Goal: Task Accomplishment & Management: Complete application form

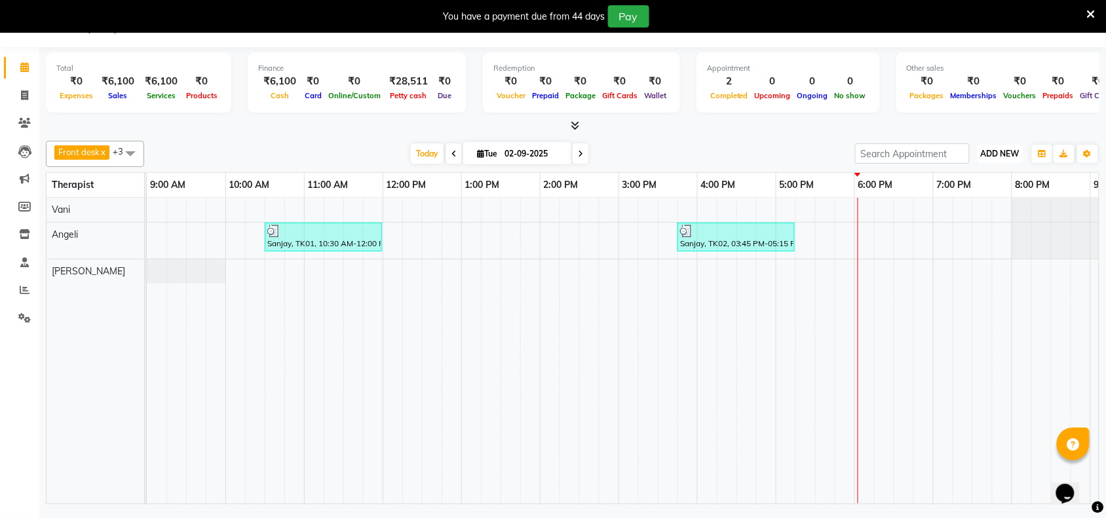
click at [1000, 156] on span "ADD NEW" at bounding box center [1000, 154] width 39 height 10
click at [941, 177] on button "Add Appointment" at bounding box center [971, 178] width 104 height 17
select select "600"
select select "tentative"
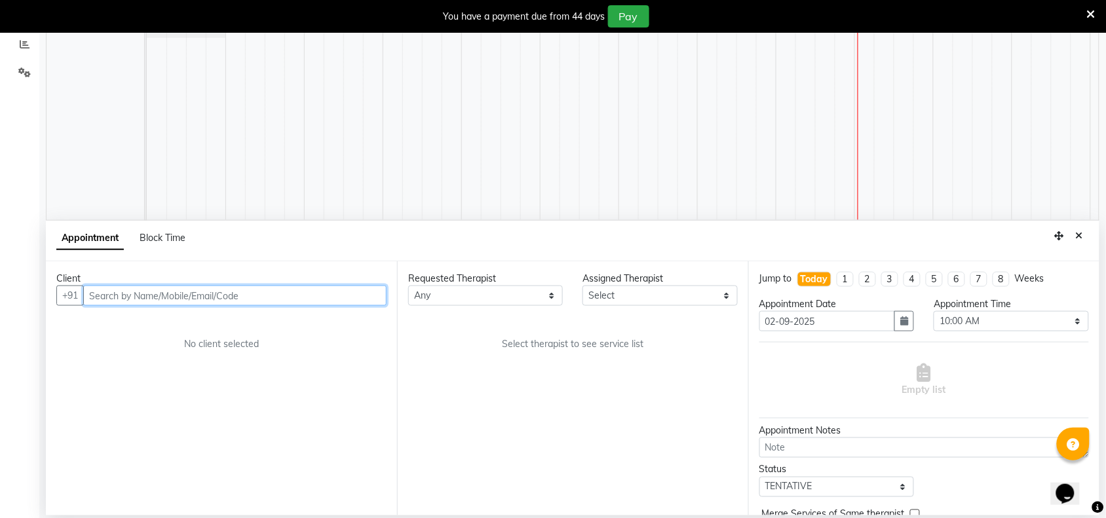
scroll to position [279, 0]
click at [247, 297] on input "text" at bounding box center [234, 295] width 303 height 20
paste input "9967217849"
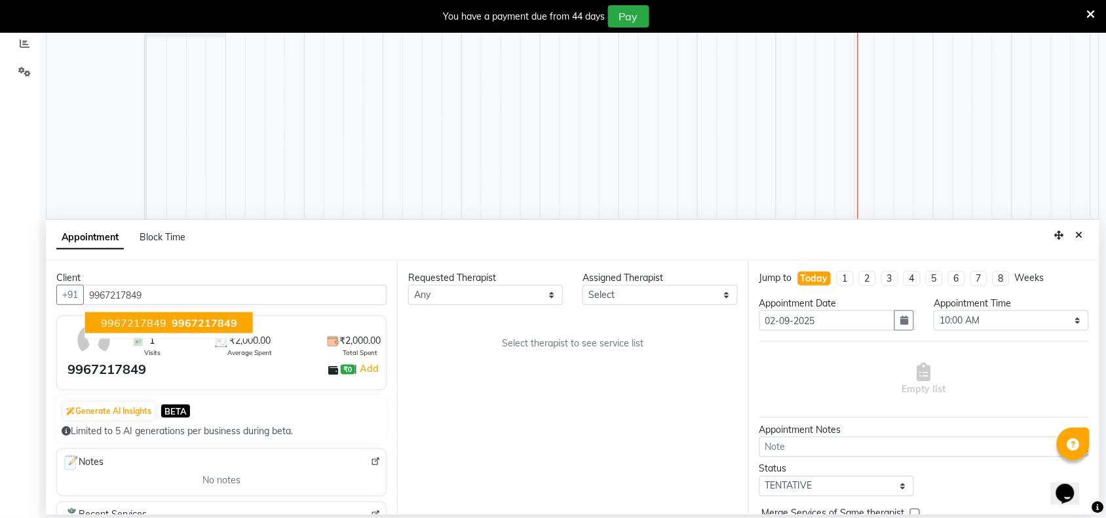
click at [531, 405] on div "Requested Therapist Any [PERSON_NAME] [PERSON_NAME] Assigned Therapist Select […" at bounding box center [572, 388] width 351 height 254
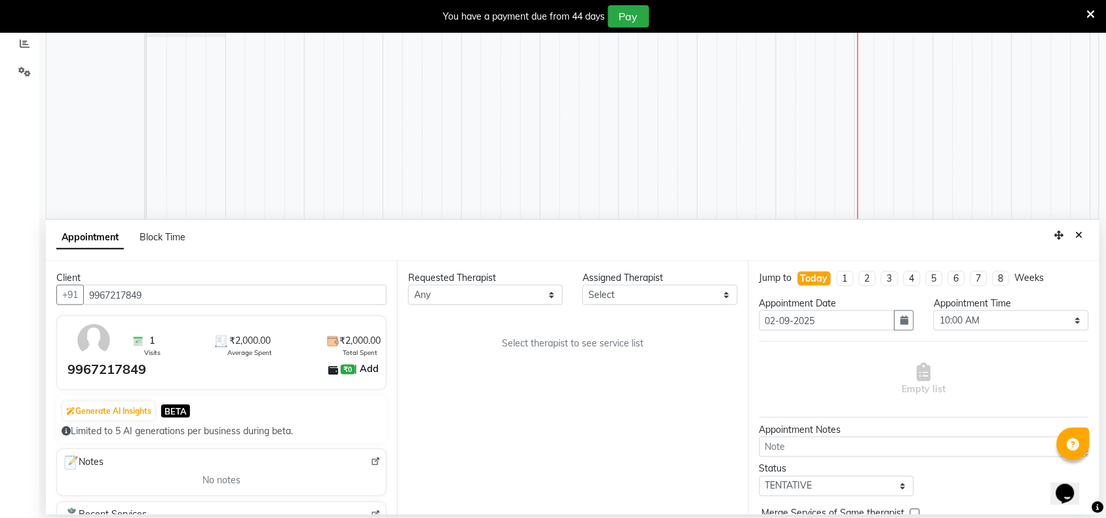
click at [362, 371] on link "Add" at bounding box center [369, 369] width 23 height 16
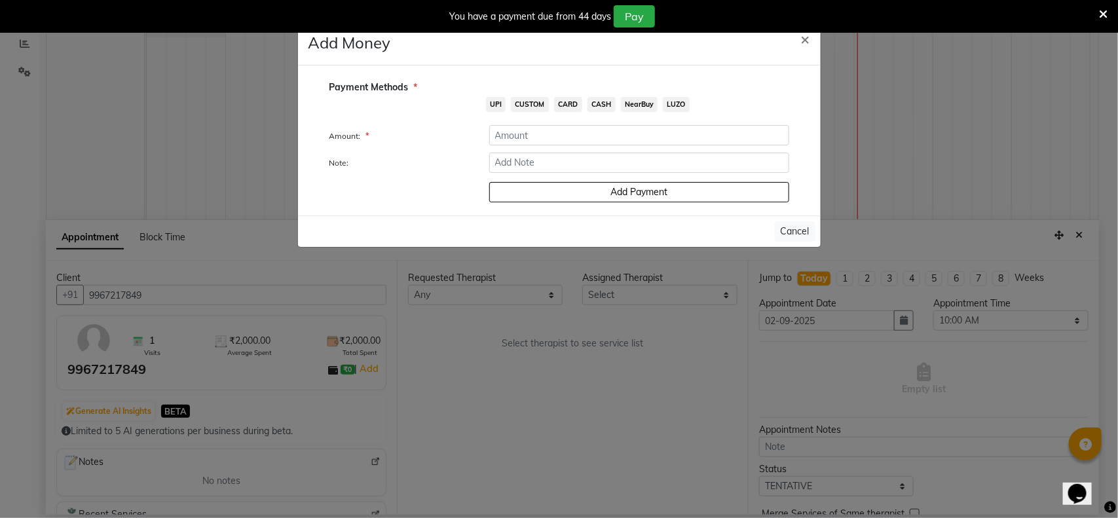
click at [519, 403] on ngb-modal-window "Add Money × Payment Methods * UPI CUSTOM CARD CASH NearBuy LUZO Amount: * Note:…" at bounding box center [559, 259] width 1118 height 518
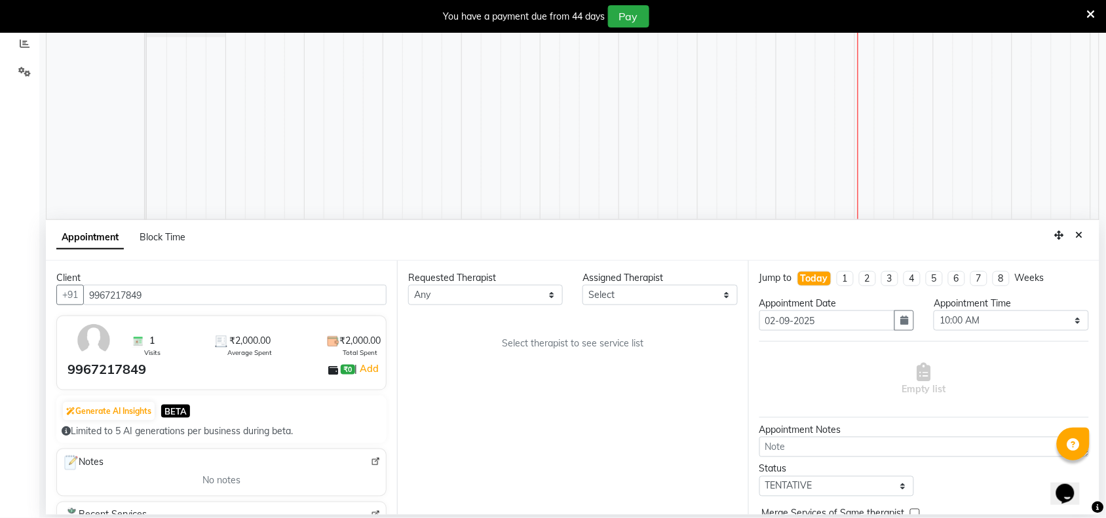
click at [119, 334] on div "1 Visits ₹2,000.00 Average Spent ₹2,000.00 Total Spent" at bounding box center [254, 341] width 271 height 34
click at [99, 349] on img at bounding box center [94, 341] width 38 height 38
click at [187, 301] on input "9967217849" at bounding box center [234, 295] width 303 height 20
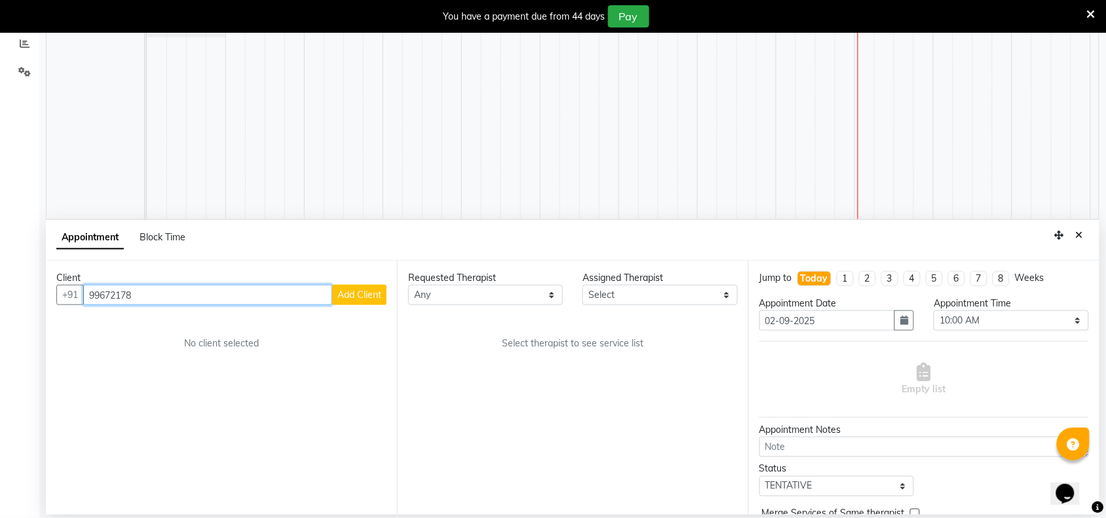
click at [187, 301] on input "99672178" at bounding box center [207, 295] width 249 height 20
click at [181, 331] on button "9967217849 99672178 49" at bounding box center [169, 322] width 168 height 21
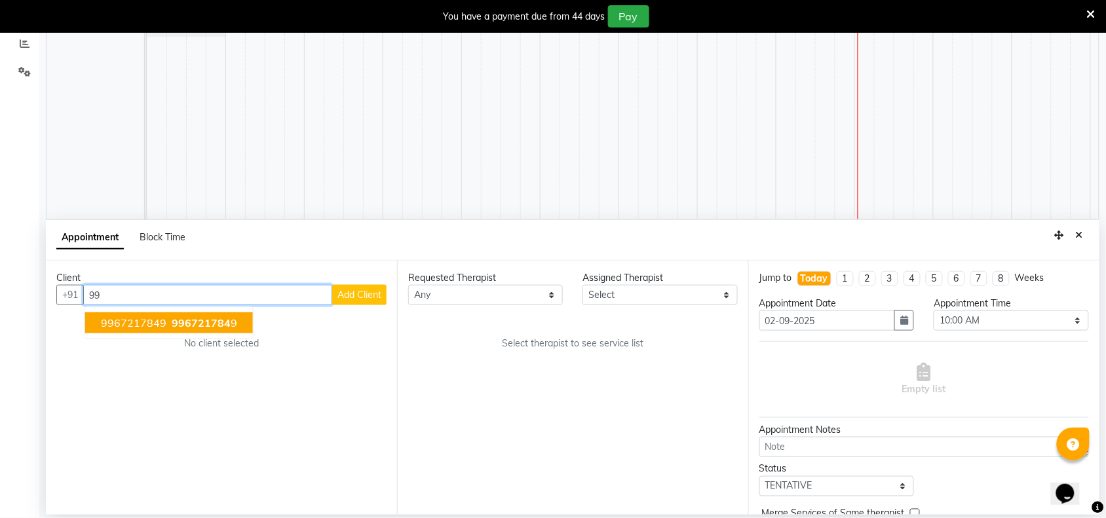
type input "9"
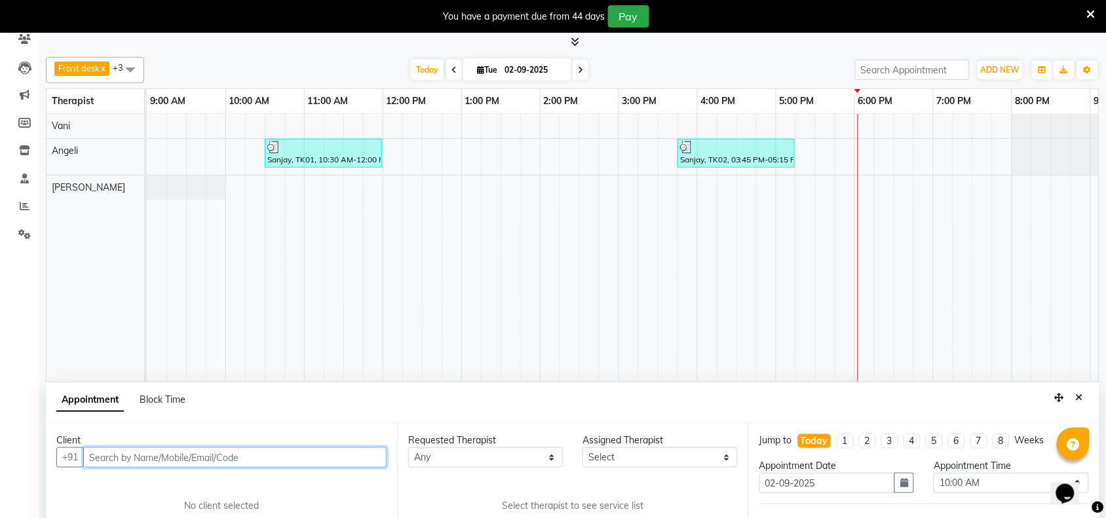
scroll to position [0, 0]
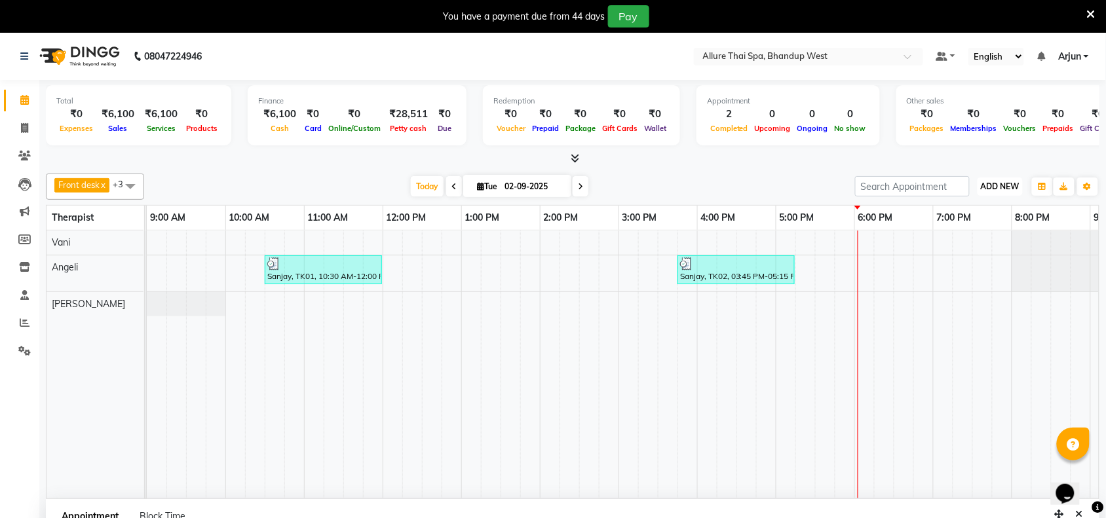
click at [1004, 187] on span "ADD NEW" at bounding box center [1000, 186] width 39 height 10
click at [974, 207] on button "Add Appointment" at bounding box center [971, 211] width 104 height 17
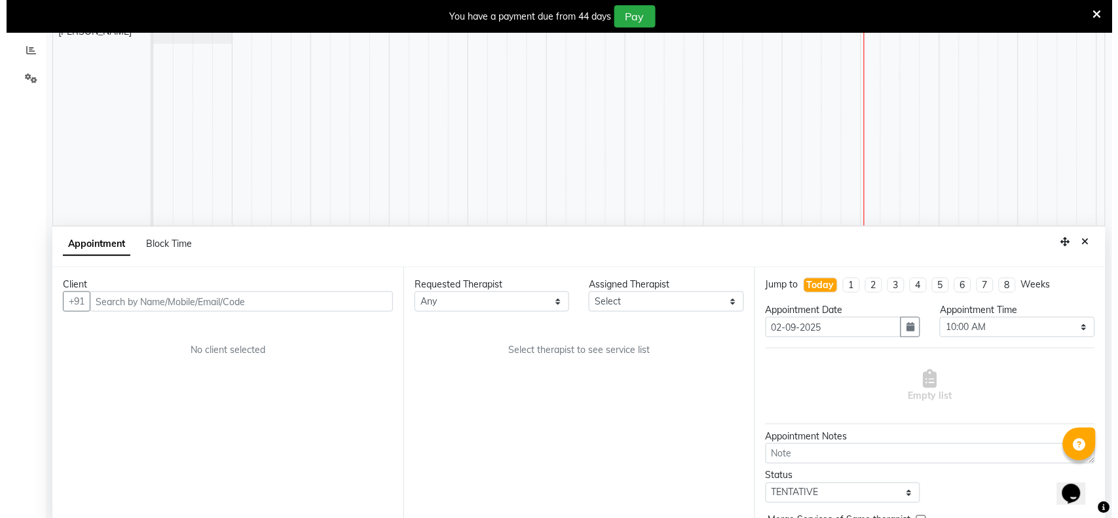
scroll to position [279, 0]
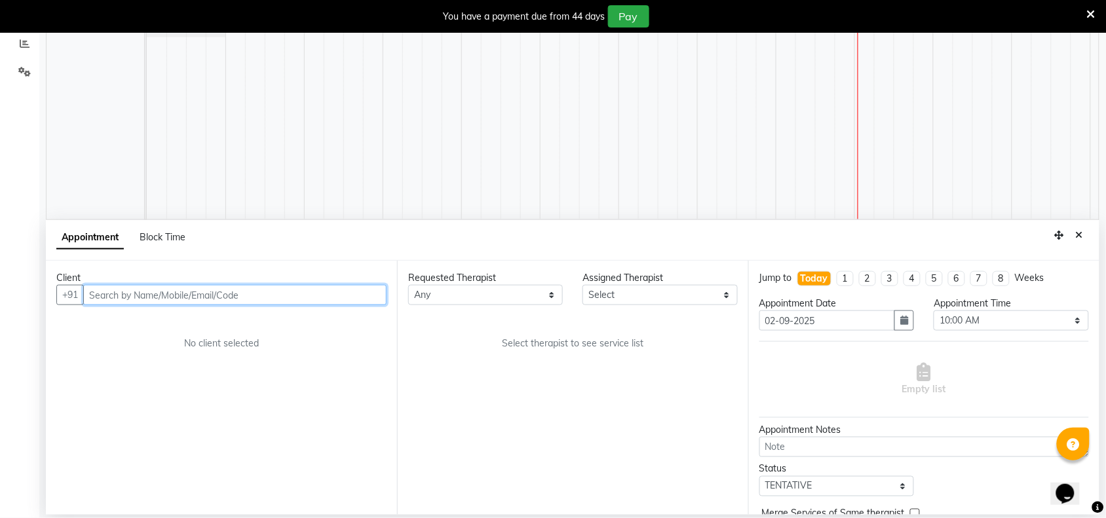
click at [293, 296] on input "text" at bounding box center [234, 295] width 303 height 20
click at [322, 295] on input "text" at bounding box center [234, 295] width 303 height 20
paste input "91167127885"
type input "91167127885"
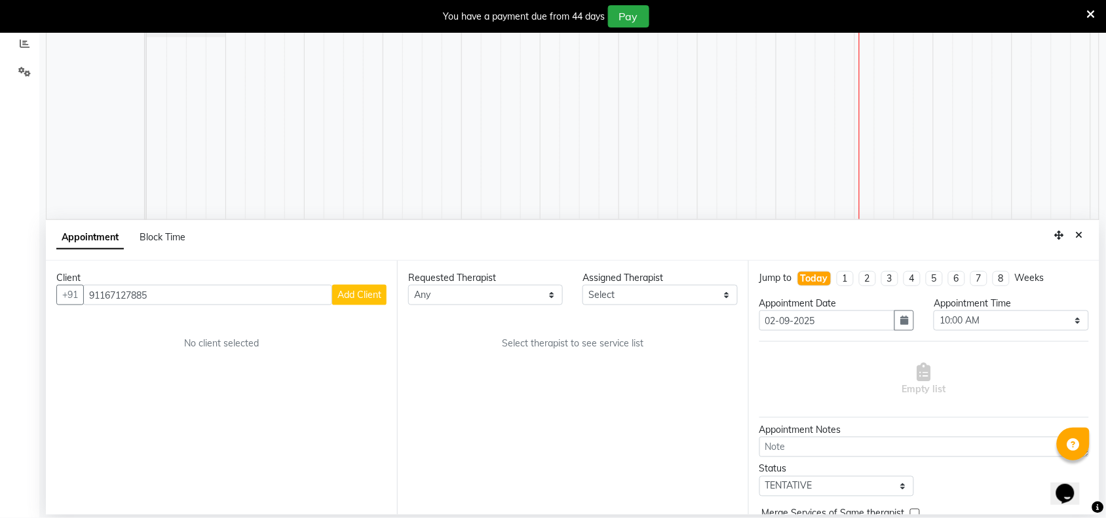
click at [362, 295] on span "Add Client" at bounding box center [359, 295] width 44 height 12
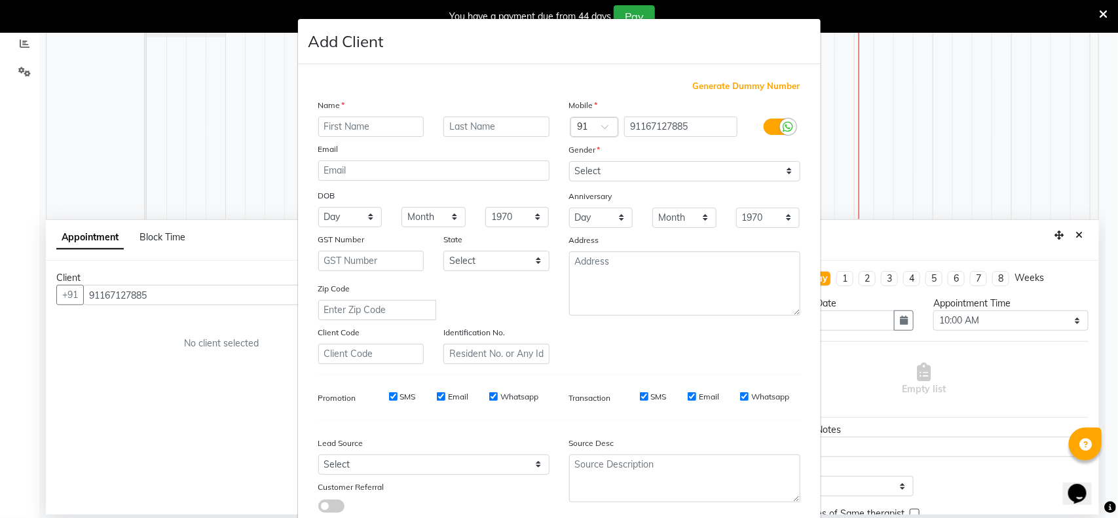
click at [382, 125] on input "text" at bounding box center [371, 127] width 106 height 20
type input "Amit"
click at [780, 167] on select "Select [DEMOGRAPHIC_DATA] [DEMOGRAPHIC_DATA] Other Prefer Not To Say" at bounding box center [684, 171] width 231 height 20
select select "[DEMOGRAPHIC_DATA]"
click at [569, 161] on select "Select [DEMOGRAPHIC_DATA] [DEMOGRAPHIC_DATA] Other Prefer Not To Say" at bounding box center [684, 171] width 231 height 20
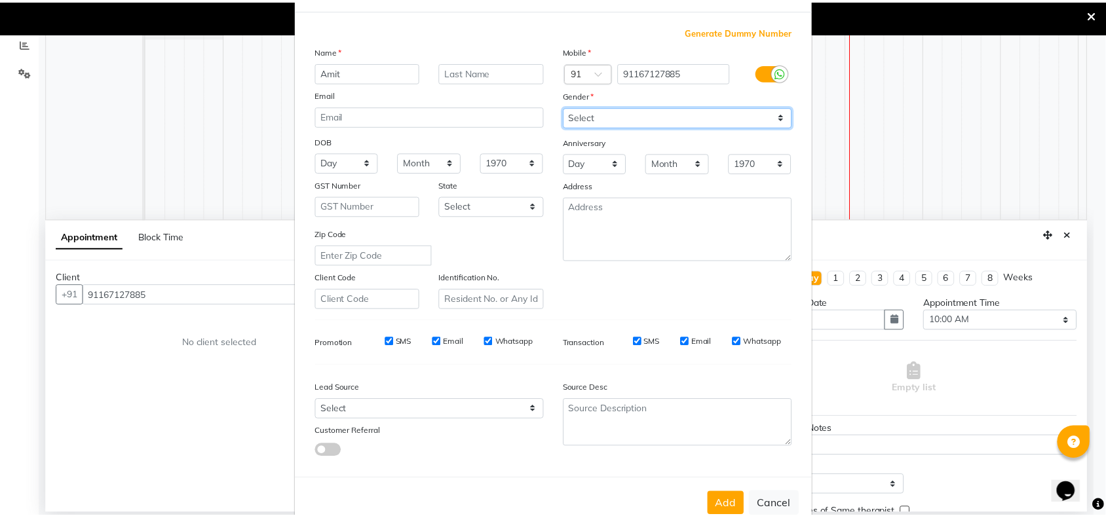
scroll to position [82, 0]
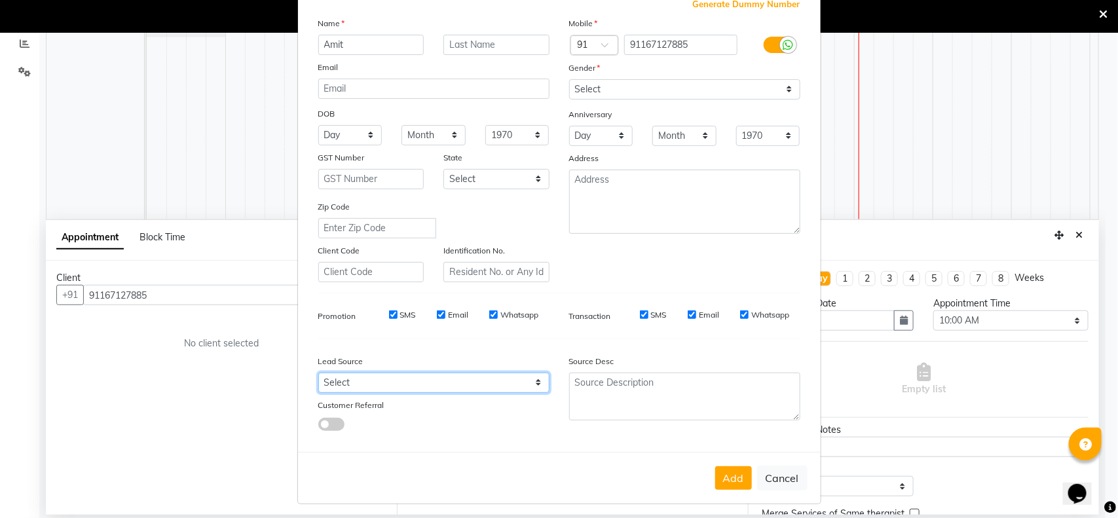
drag, startPoint x: 515, startPoint y: 375, endPoint x: 506, endPoint y: 375, distance: 8.5
click at [515, 375] on select "Select Walk-in Referral Internet Friend Word of Mouth Advertisement Facebook Ju…" at bounding box center [433, 383] width 231 height 20
select select "55736"
click at [318, 373] on select "Select Walk-in Referral Internet Friend Word of Mouth Advertisement Facebook Ju…" at bounding box center [433, 383] width 231 height 20
click at [732, 482] on button "Add" at bounding box center [733, 478] width 37 height 24
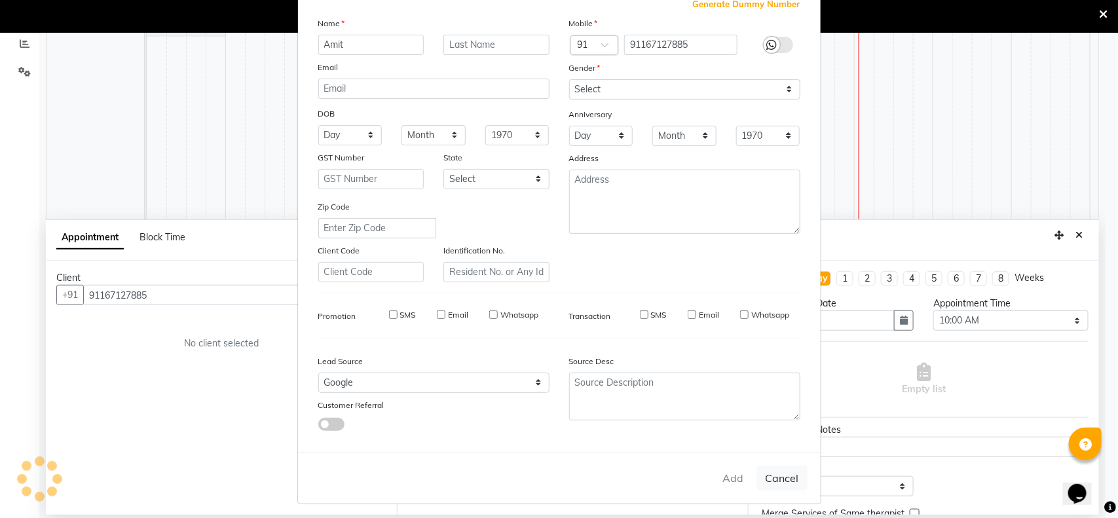
type input "167127885"
select select
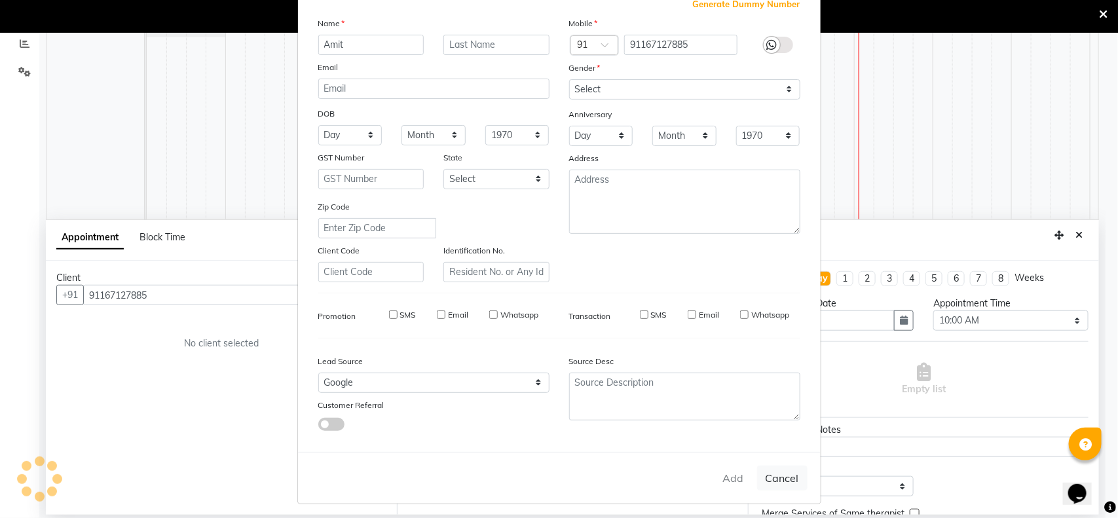
select select
checkbox input "false"
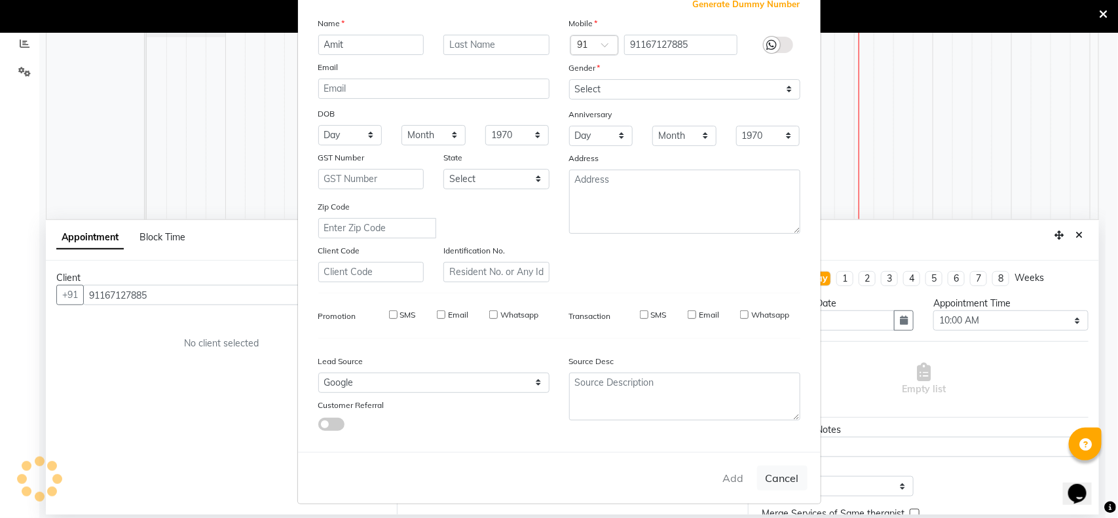
checkbox input "false"
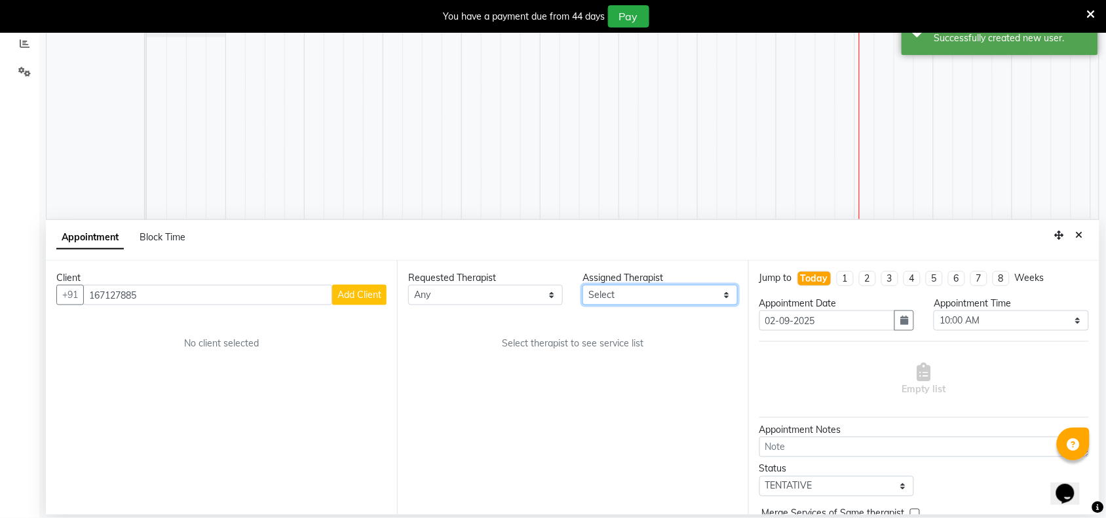
click at [721, 301] on select "Select [PERSON_NAME] [PERSON_NAME]" at bounding box center [659, 295] width 155 height 20
select select "86274"
click at [583, 285] on select "Select [PERSON_NAME] [PERSON_NAME]" at bounding box center [659, 295] width 155 height 20
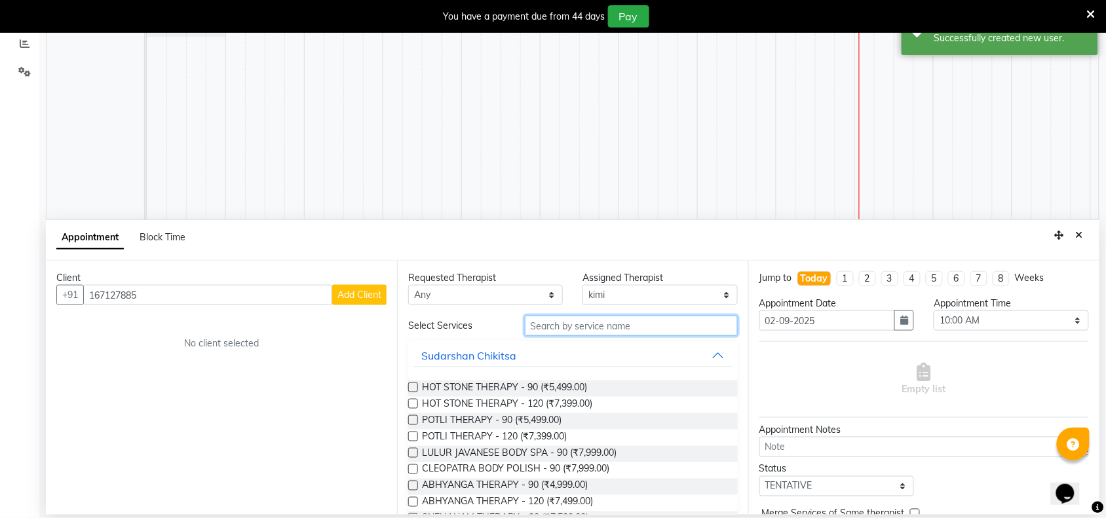
click at [574, 335] on input "text" at bounding box center [631, 326] width 213 height 20
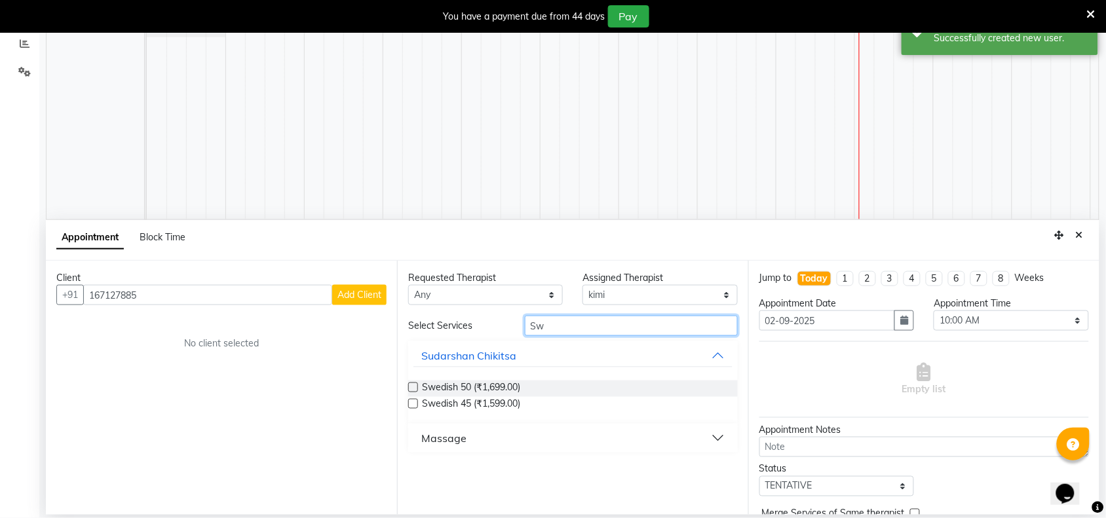
type input "Sw"
click at [480, 437] on button "Massage" at bounding box center [572, 438] width 319 height 24
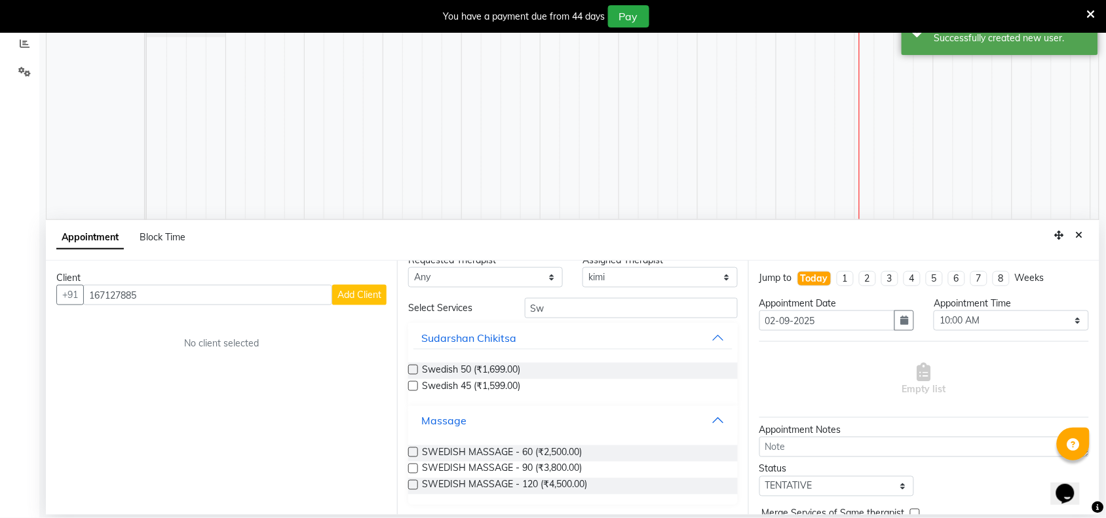
scroll to position [18, 0]
click at [571, 463] on span "SWEDISH MASSAGE - 90 (₹3,800.00)" at bounding box center [502, 469] width 160 height 16
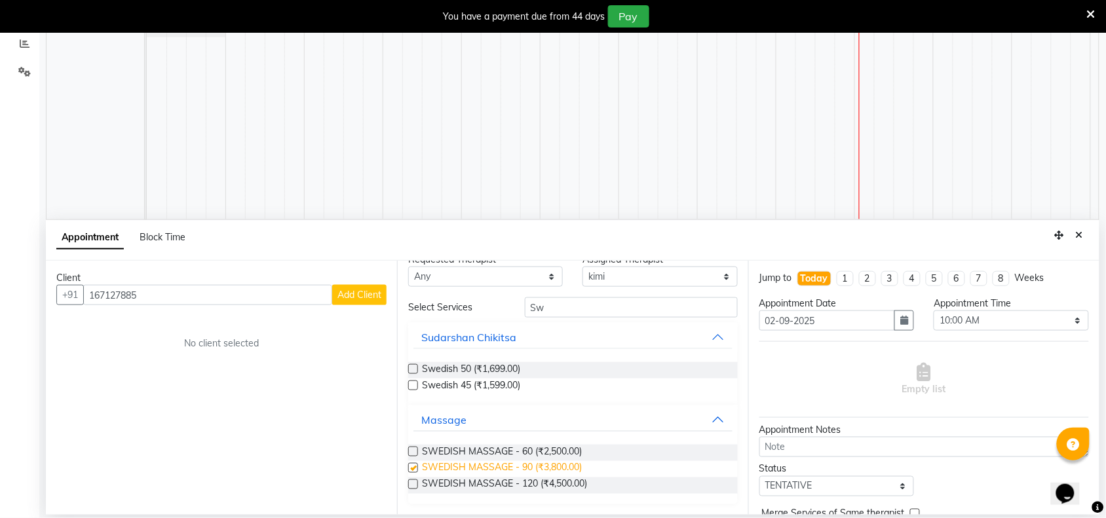
checkbox input "false"
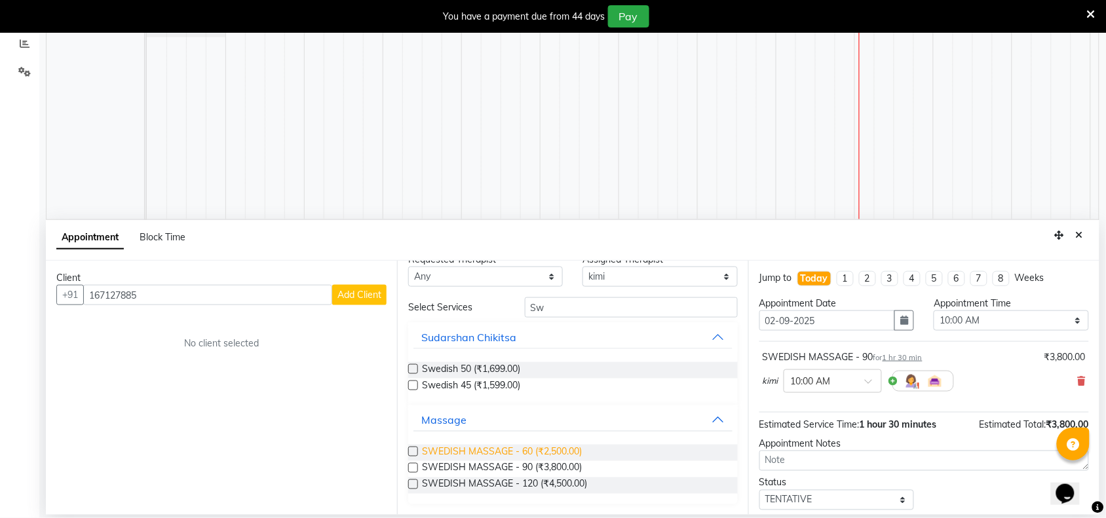
click at [578, 454] on span "SWEDISH MASSAGE - 60 (₹2,500.00)" at bounding box center [502, 453] width 160 height 16
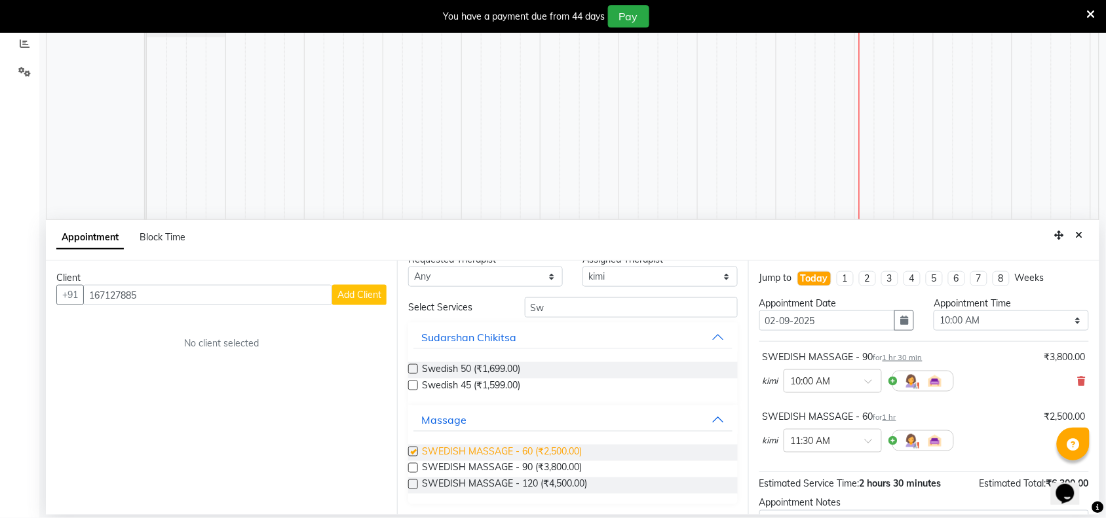
checkbox input "false"
click at [1078, 375] on span at bounding box center [1082, 382] width 8 height 14
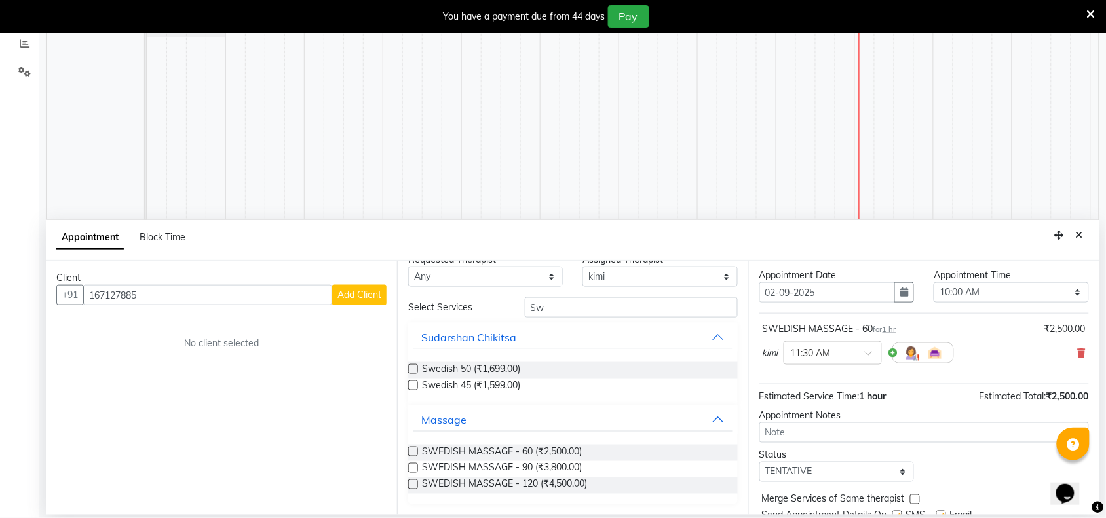
scroll to position [0, 0]
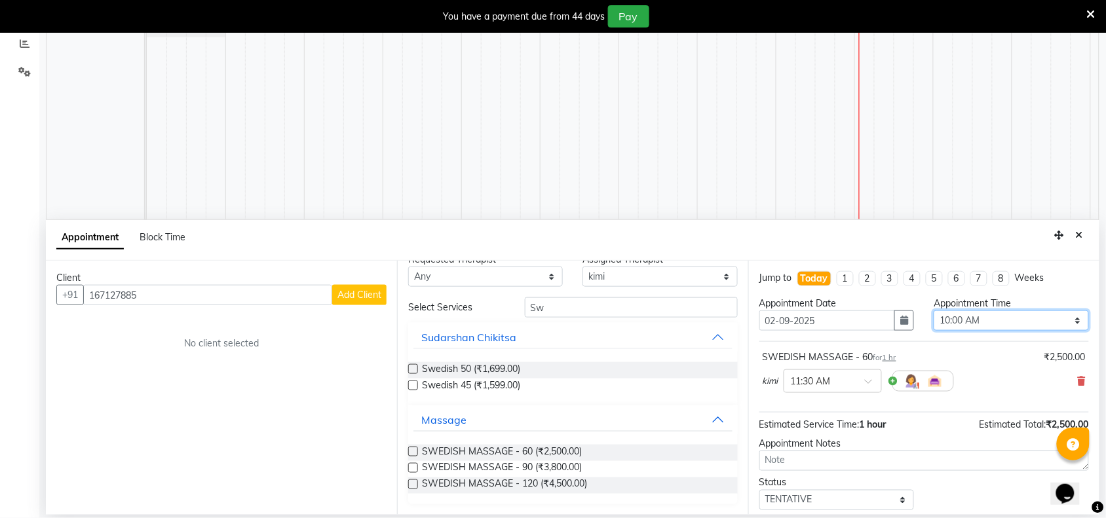
click at [1065, 312] on select "Select 10:00 AM 10:15 AM 10:30 AM 10:45 AM 11:00 AM 11:15 AM 11:30 AM 11:45 AM …" at bounding box center [1011, 321] width 155 height 20
select select "1080"
click at [934, 311] on select "Select 10:00 AM 10:15 AM 10:30 AM 10:45 AM 11:00 AM 11:15 AM 11:30 AM 11:45 AM …" at bounding box center [1011, 321] width 155 height 20
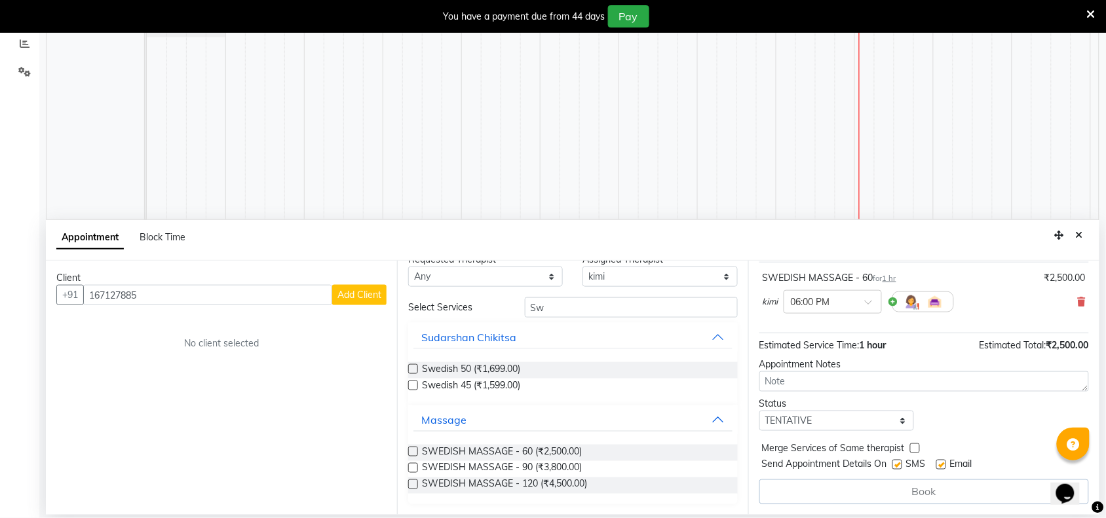
click at [899, 463] on label at bounding box center [897, 465] width 10 height 10
click at [899, 463] on input "checkbox" at bounding box center [896, 466] width 9 height 9
checkbox input "false"
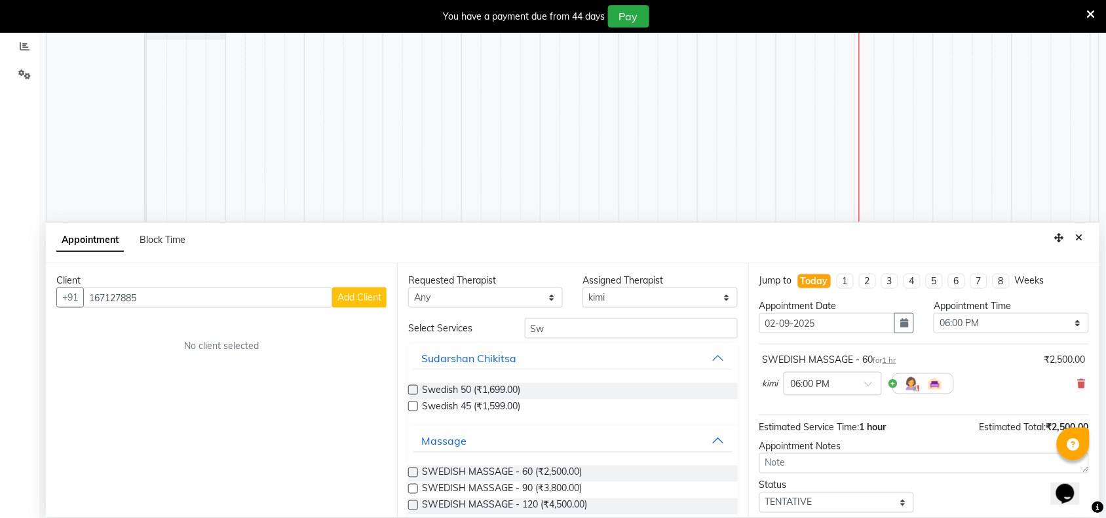
scroll to position [279, 0]
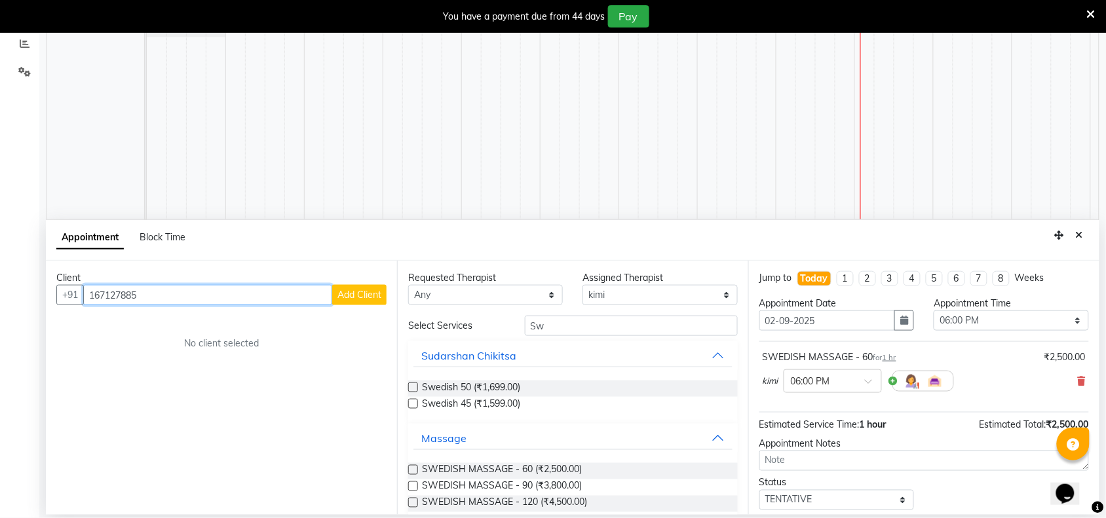
click at [266, 296] on input "167127885" at bounding box center [207, 295] width 249 height 20
type input "1"
paste input "91167127885"
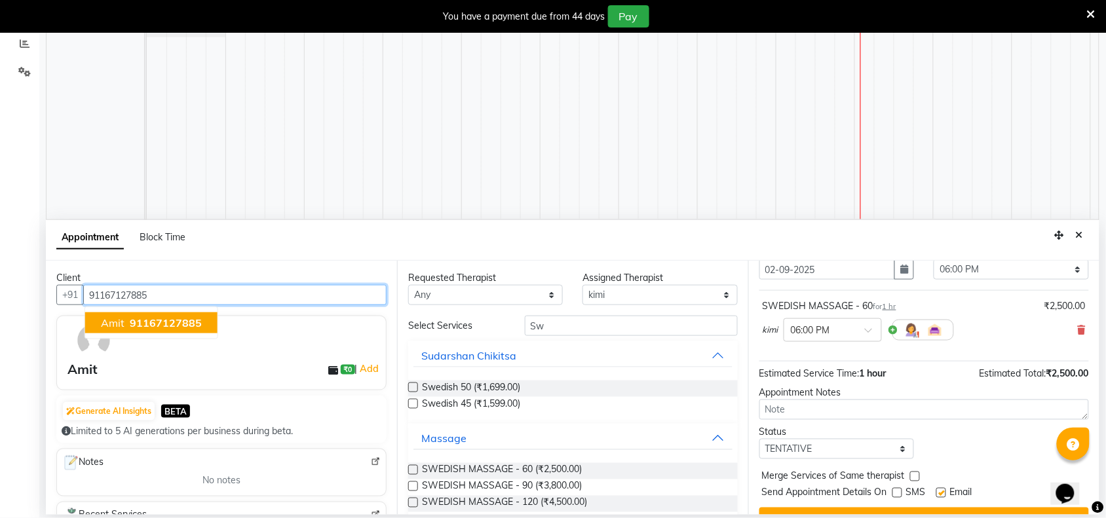
scroll to position [79, 0]
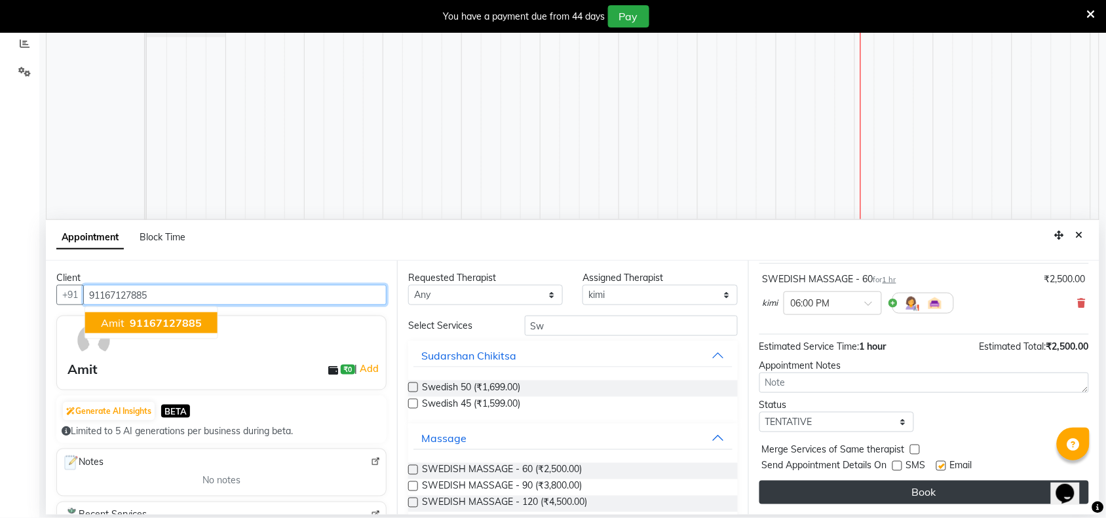
type input "91167127885"
click at [908, 495] on button "Book" at bounding box center [924, 493] width 330 height 24
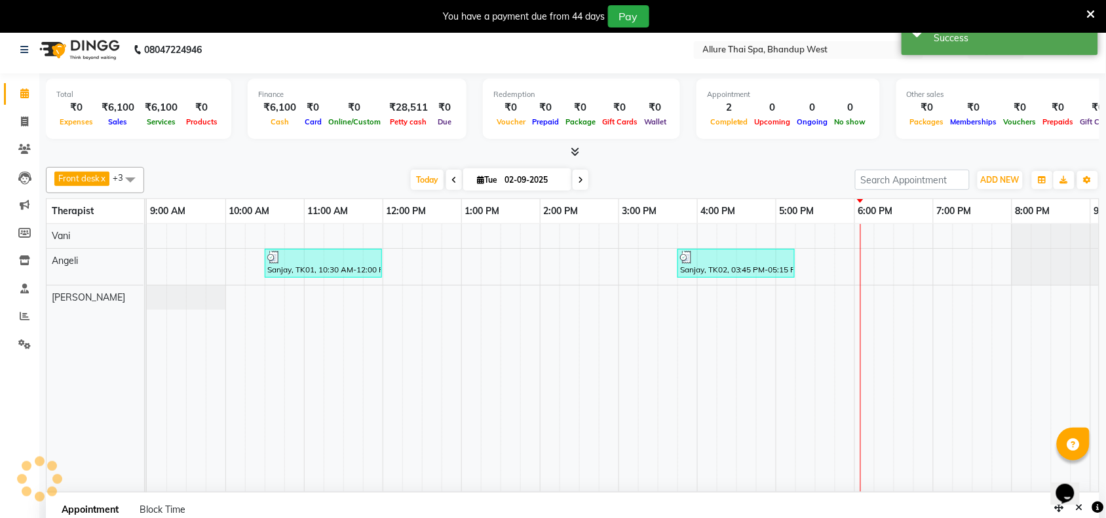
scroll to position [0, 0]
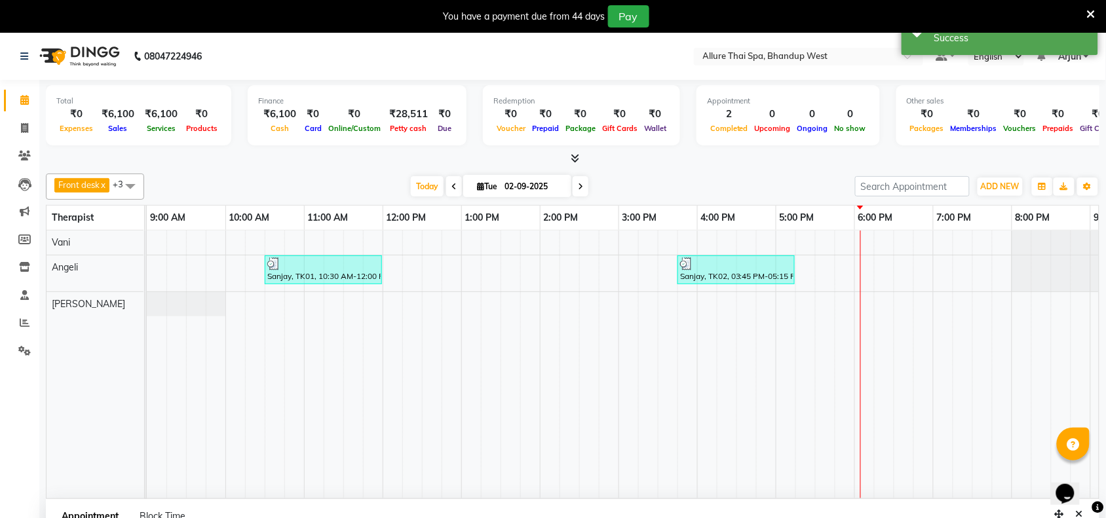
click at [141, 189] on span at bounding box center [130, 186] width 26 height 25
click at [94, 315] on div "Vani" at bounding box center [95, 314] width 84 height 14
checkbox input "false"
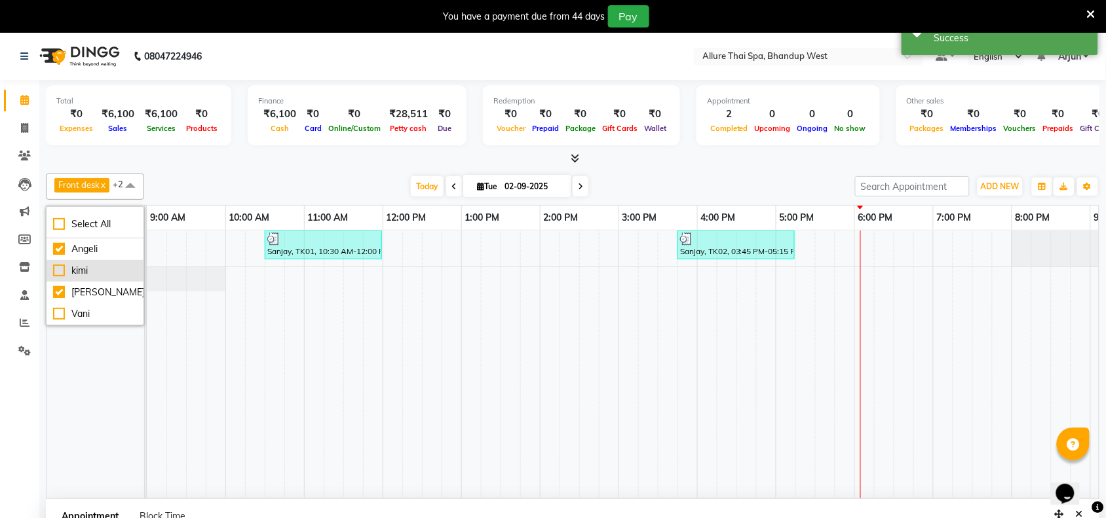
click at [94, 271] on div "kimi" at bounding box center [95, 271] width 84 height 14
checkbox input "true"
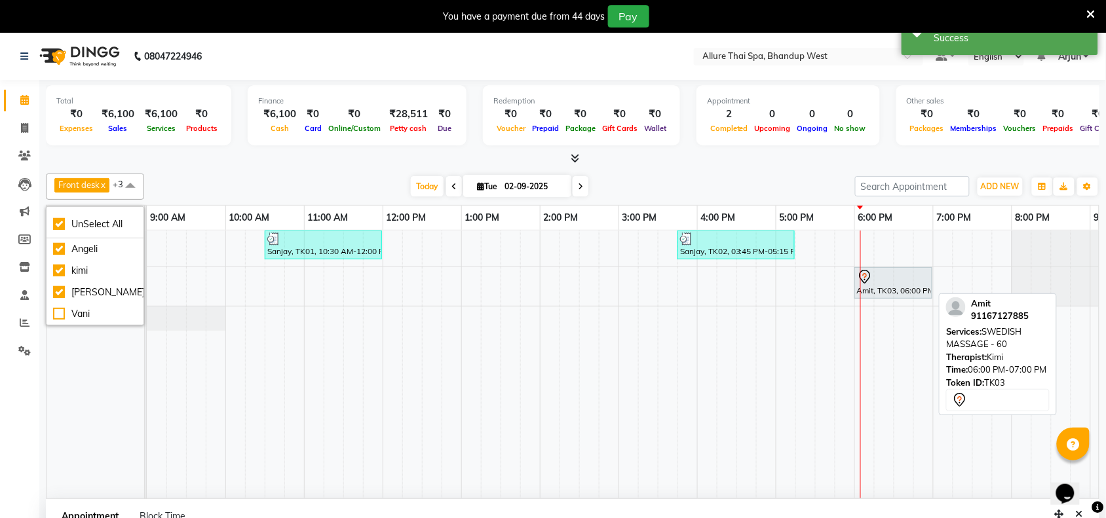
click at [882, 290] on div "Amit, TK03, 06:00 PM-07:00 PM, SWEDISH MASSAGE - 60" at bounding box center [893, 283] width 75 height 28
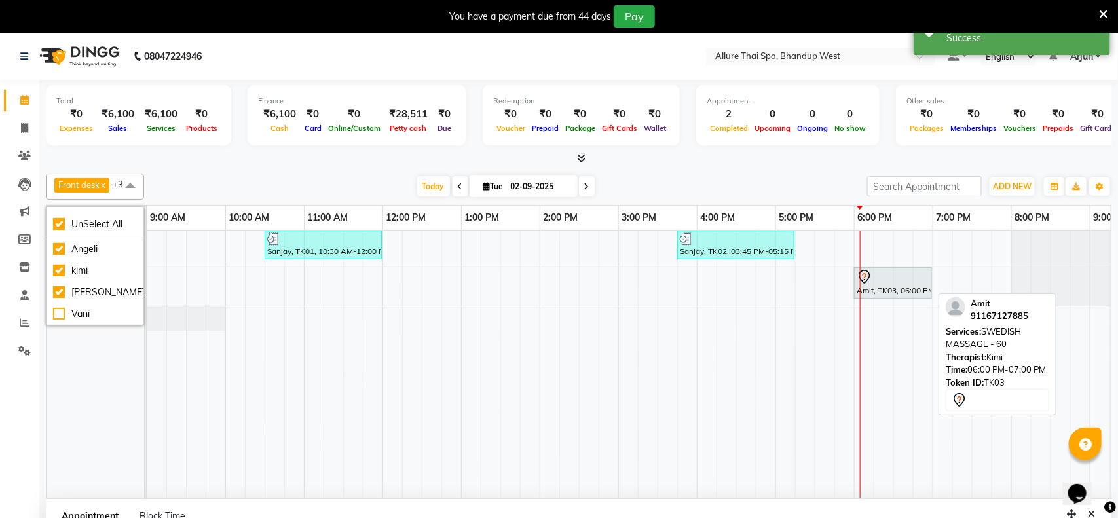
select select "7"
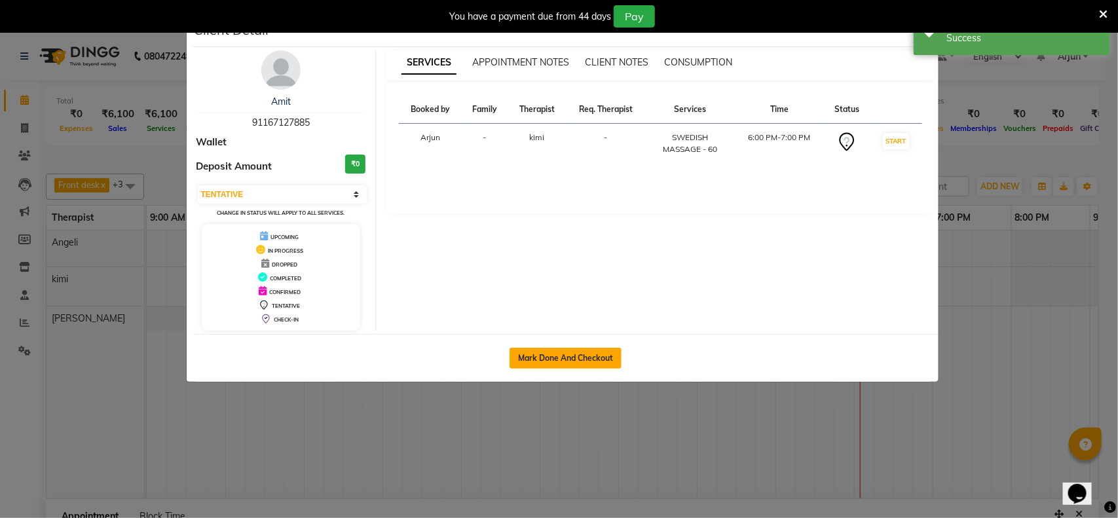
click at [562, 362] on button "Mark Done And Checkout" at bounding box center [566, 358] width 112 height 21
select select "8527"
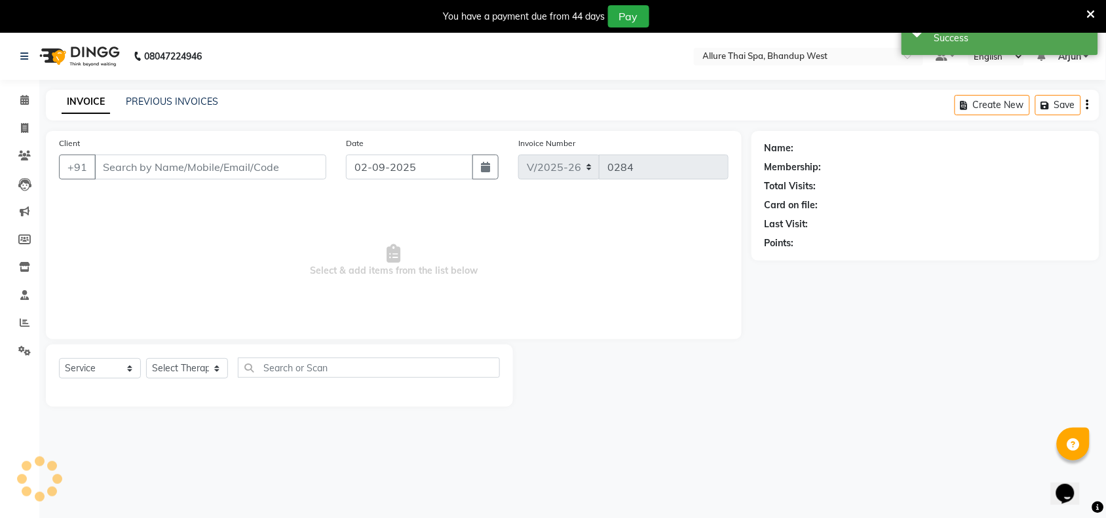
select select "package"
type input "167127885"
select select "86274"
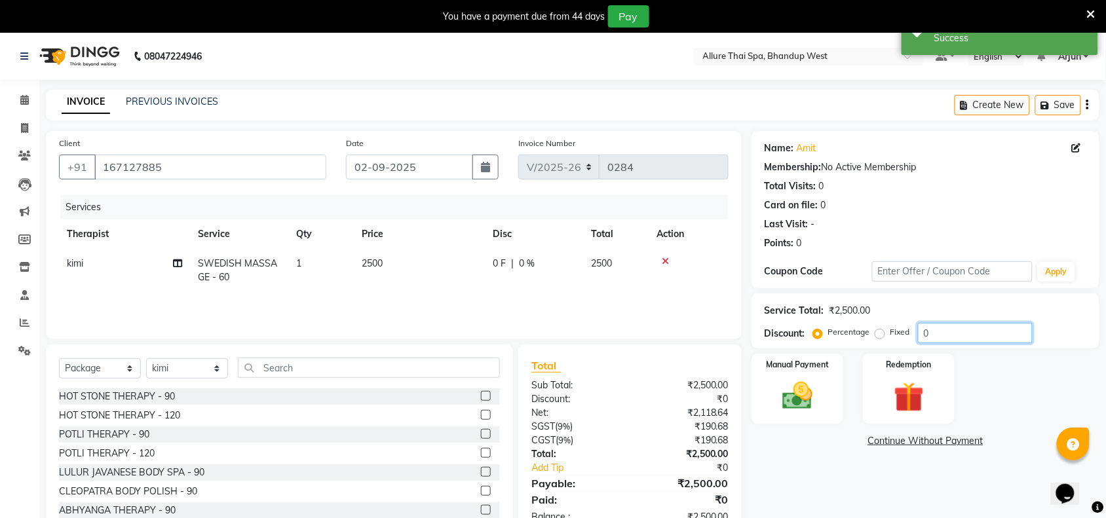
click at [951, 329] on input "0" at bounding box center [975, 333] width 115 height 20
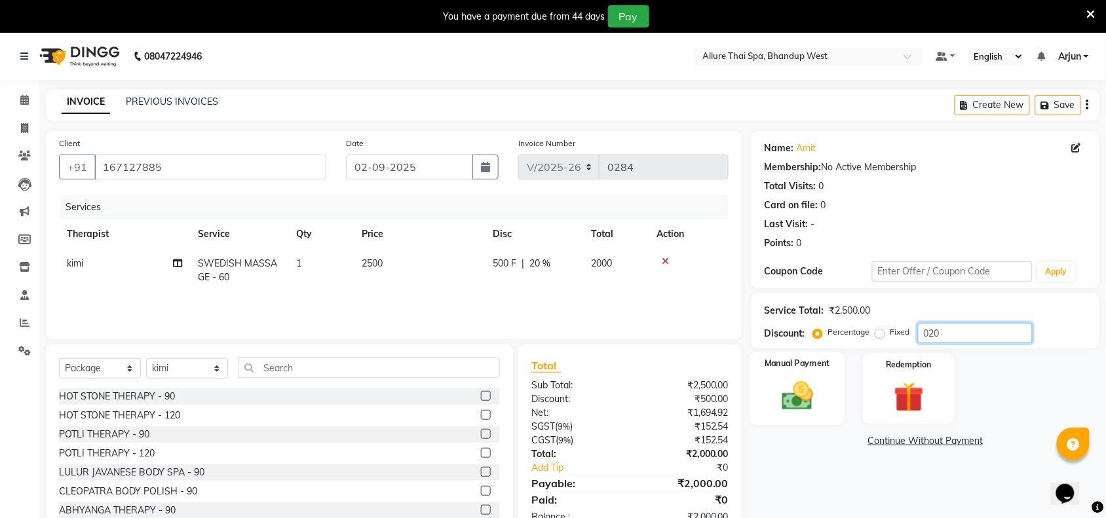
type input "020"
click at [821, 380] on img at bounding box center [797, 396] width 51 height 36
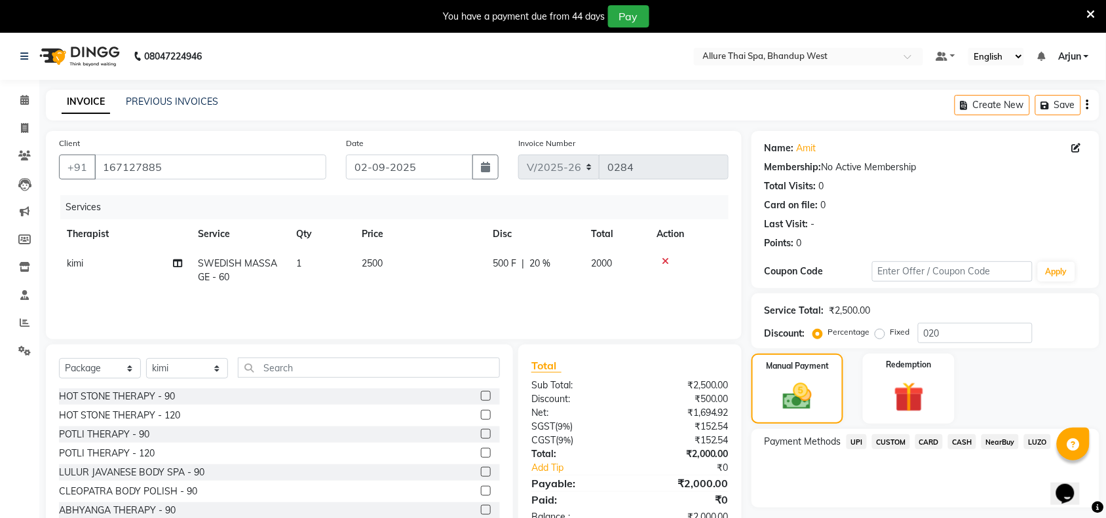
click at [960, 440] on span "CASH" at bounding box center [962, 441] width 28 height 15
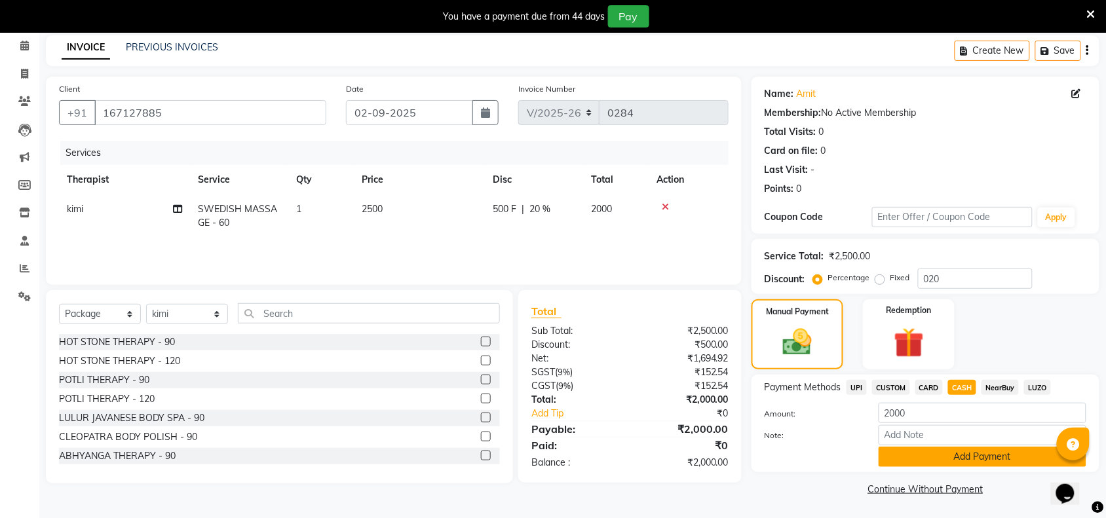
click at [934, 447] on button "Add Payment" at bounding box center [983, 457] width 208 height 20
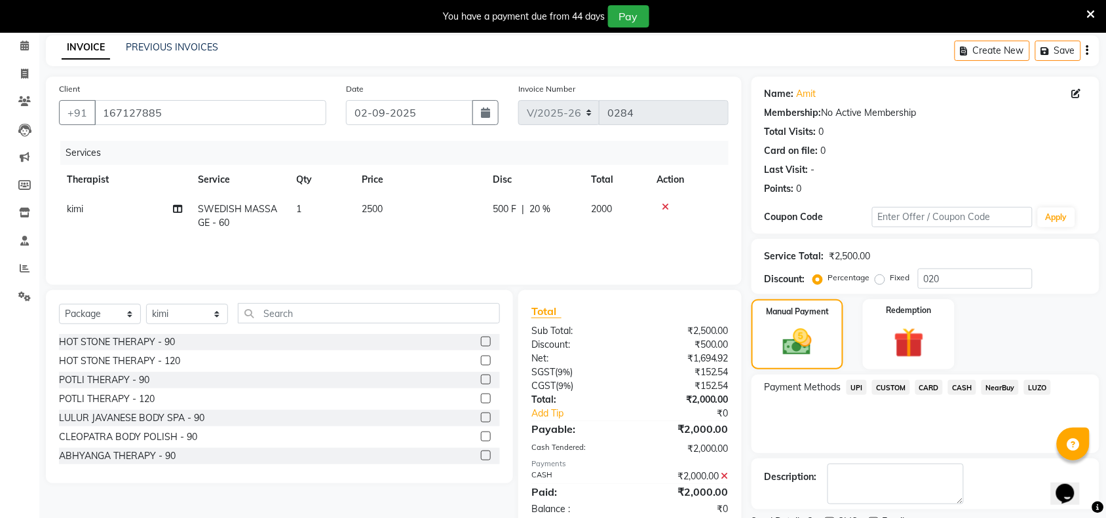
scroll to position [110, 0]
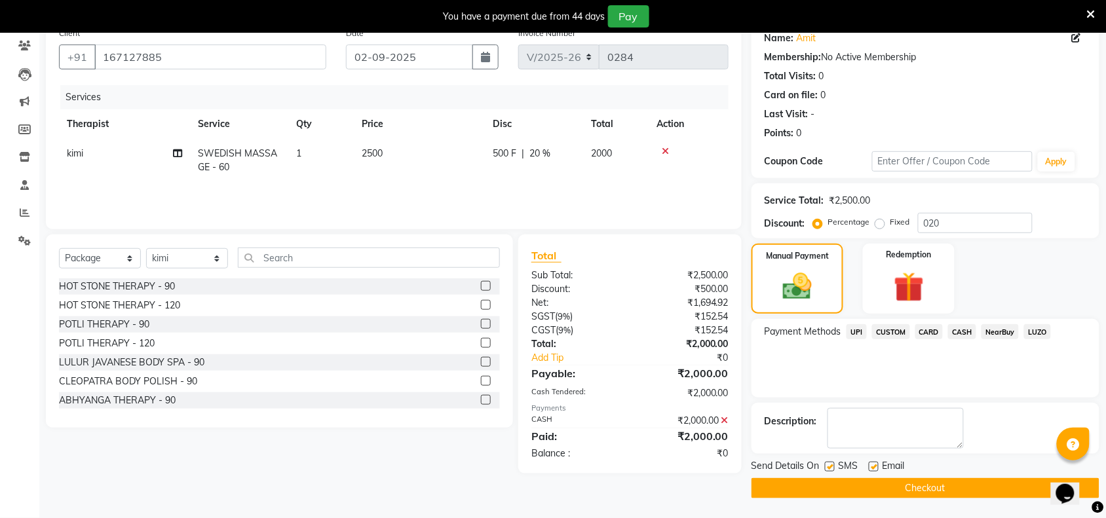
click at [825, 464] on label at bounding box center [830, 467] width 10 height 10
click at [825, 464] on input "checkbox" at bounding box center [829, 467] width 9 height 9
checkbox input "false"
click at [836, 482] on button "Checkout" at bounding box center [925, 488] width 348 height 20
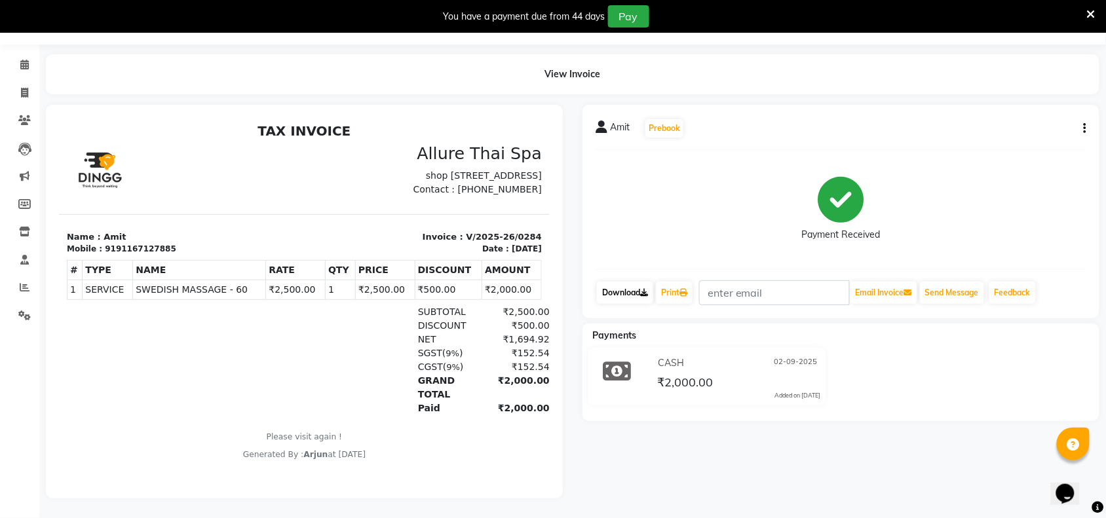
click at [634, 287] on link "Download" at bounding box center [625, 293] width 56 height 22
click at [651, 282] on link "Download" at bounding box center [625, 293] width 56 height 22
click at [24, 60] on icon at bounding box center [24, 65] width 9 height 10
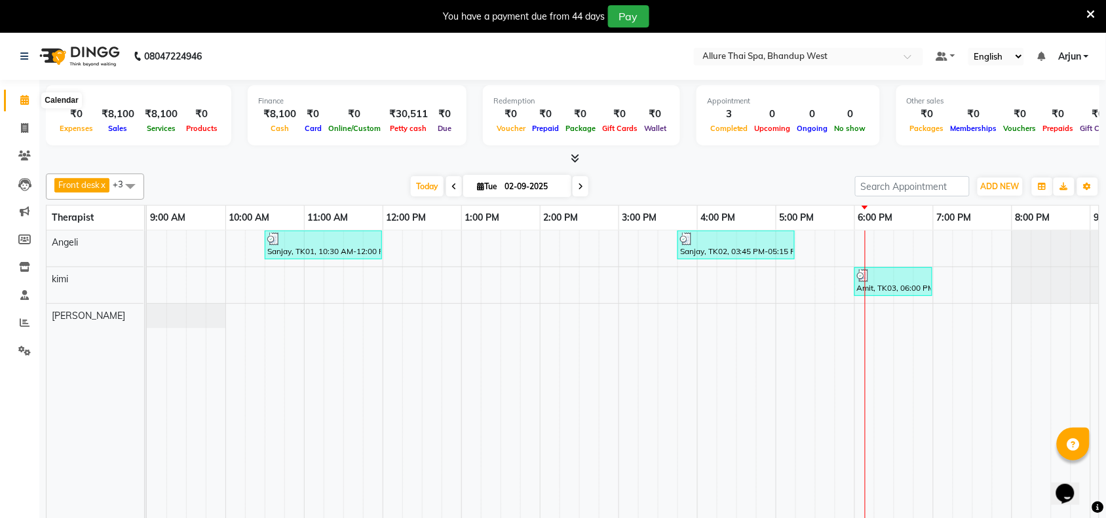
click at [33, 104] on span at bounding box center [24, 100] width 23 height 15
click at [21, 128] on icon at bounding box center [24, 128] width 7 height 10
select select "8527"
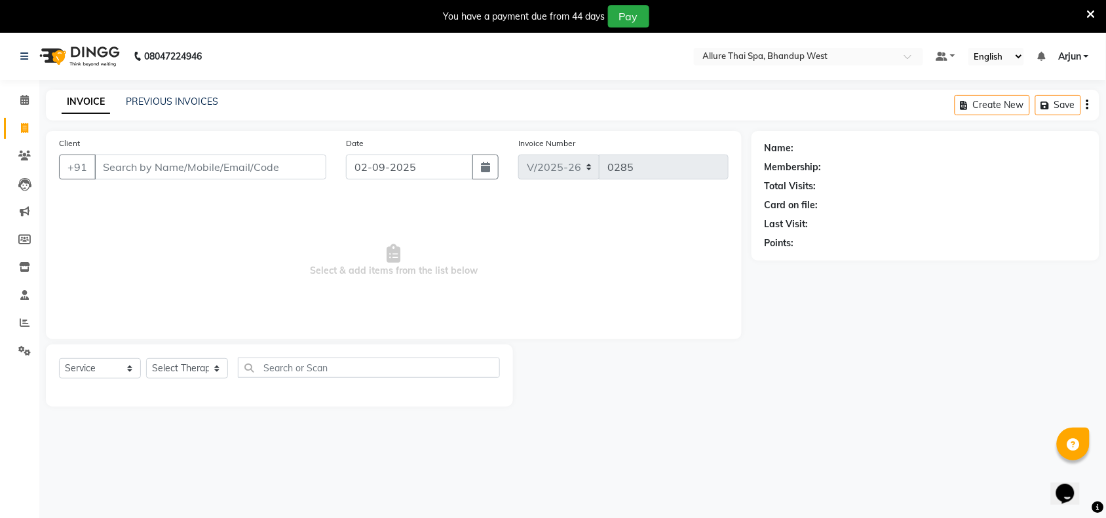
select select "package"
click at [210, 168] on input "Client" at bounding box center [210, 167] width 232 height 25
click at [21, 104] on icon at bounding box center [24, 100] width 9 height 10
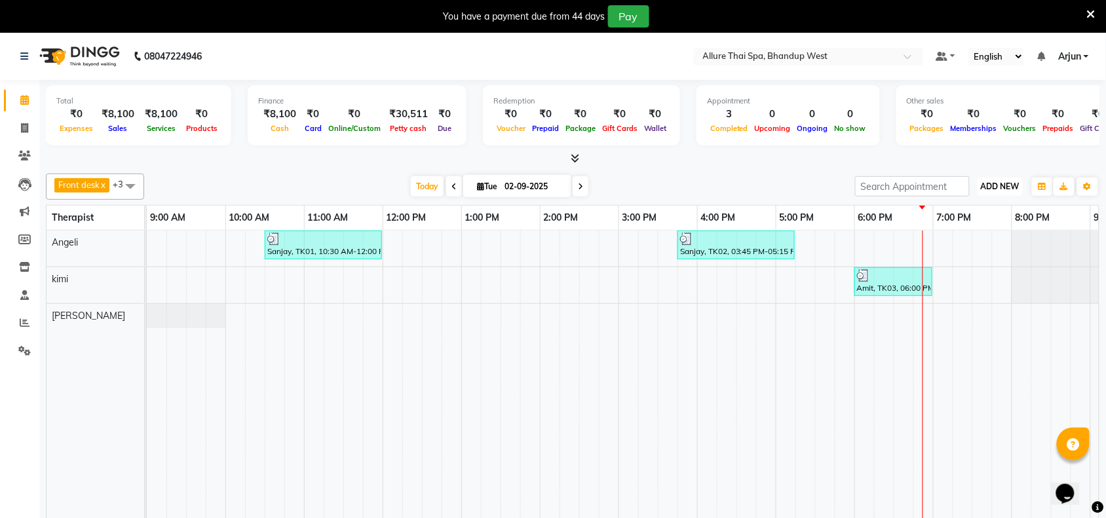
click at [1010, 190] on span "ADD NEW" at bounding box center [1000, 186] width 39 height 10
click at [968, 250] on link "Add Expense" at bounding box center [971, 245] width 104 height 17
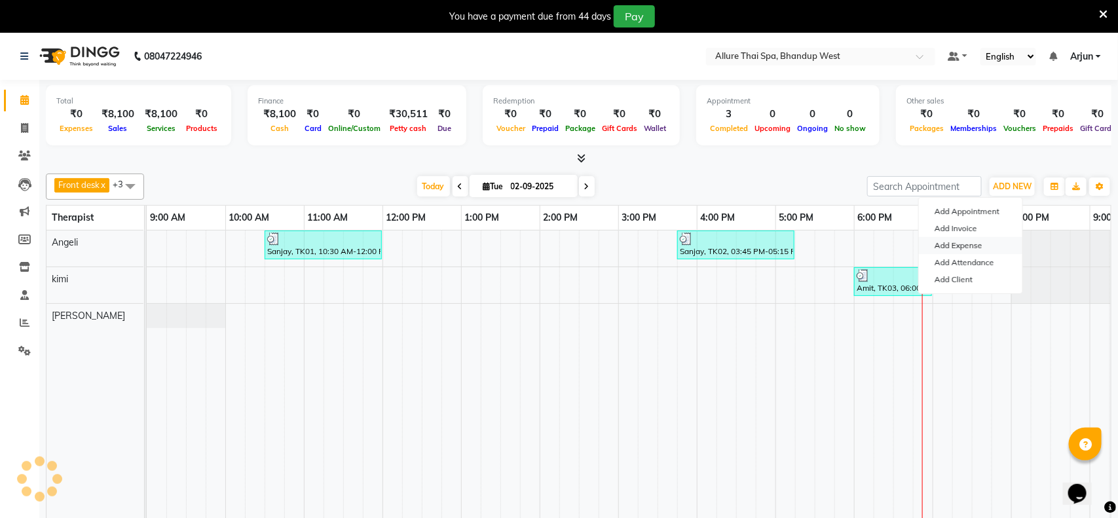
select select "1"
select select "7731"
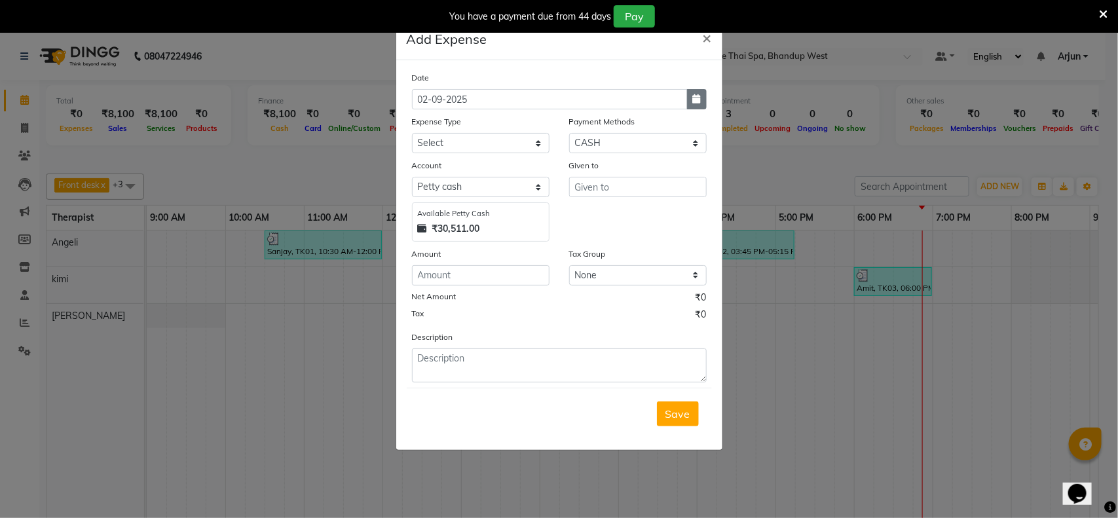
click at [702, 107] on button "button" at bounding box center [697, 99] width 20 height 20
select select "9"
select select "2025"
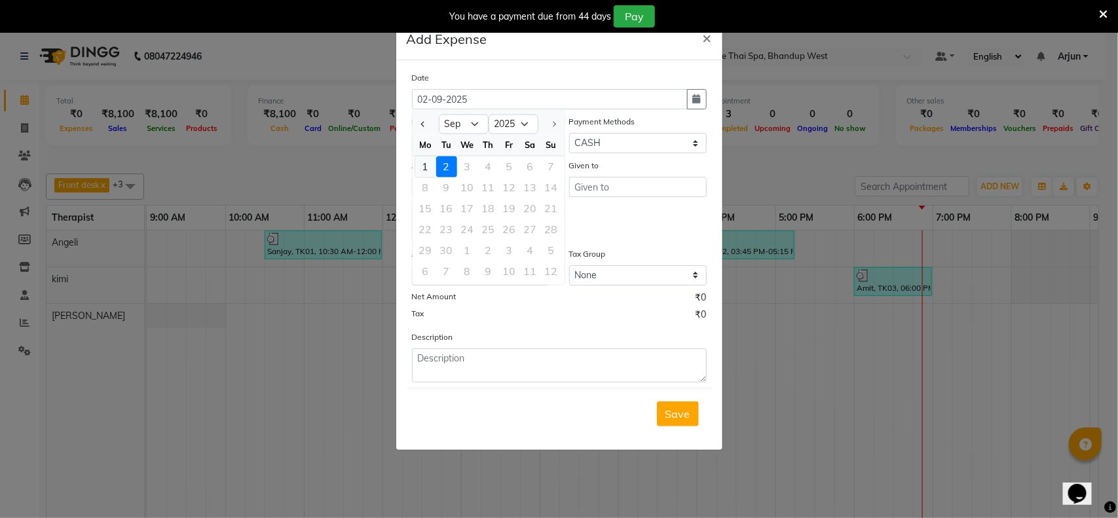
click at [428, 162] on div "1" at bounding box center [425, 167] width 21 height 21
type input "[DATE]"
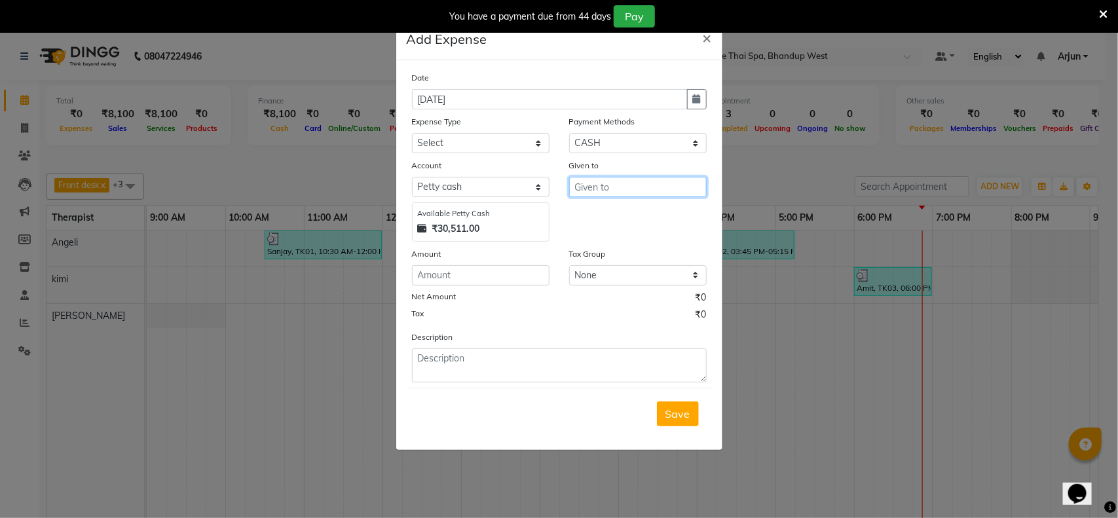
click at [631, 189] on input "text" at bounding box center [638, 187] width 138 height 20
type input "50"
click at [465, 262] on div "Amount" at bounding box center [481, 256] width 138 height 18
click at [464, 263] on div "Amount" at bounding box center [481, 256] width 138 height 18
click at [464, 278] on input "number" at bounding box center [481, 275] width 138 height 20
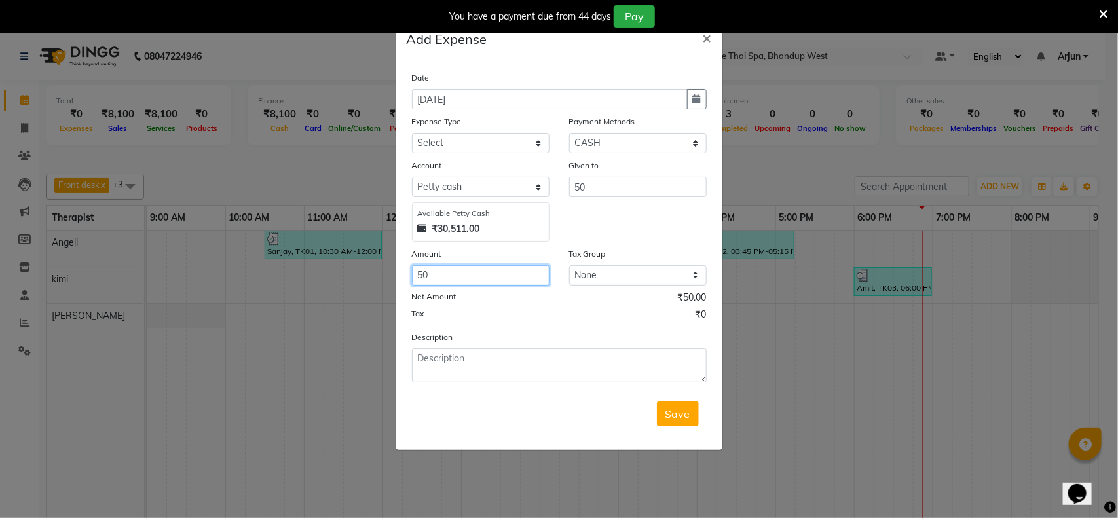
type input "50"
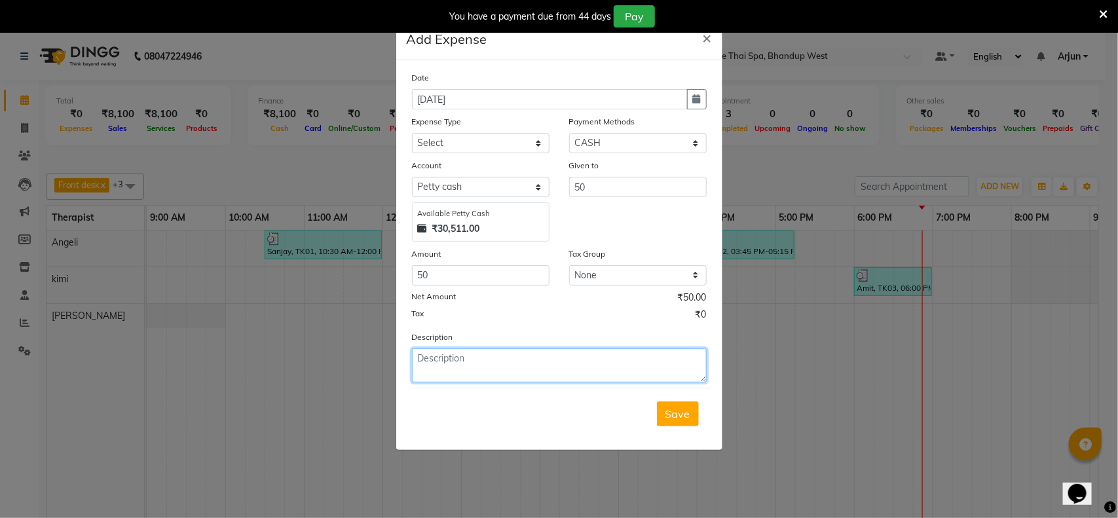
click at [498, 364] on textarea at bounding box center [559, 366] width 295 height 34
click at [428, 364] on textarea "Ragister book" at bounding box center [559, 366] width 295 height 34
type textarea "Register book"
click at [670, 407] on span "Save" at bounding box center [678, 413] width 25 height 13
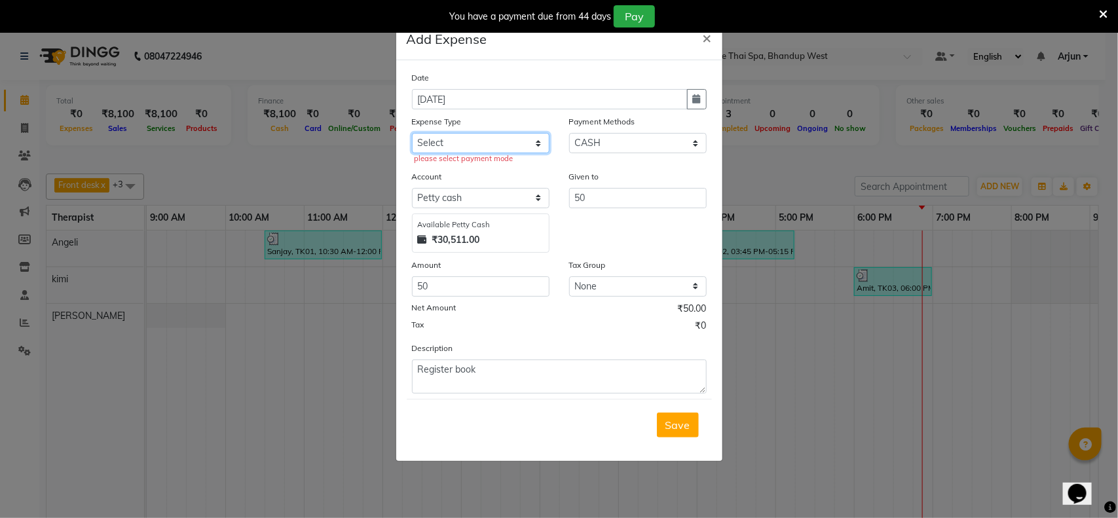
click at [548, 141] on select "Select Advance Salary Advertising and Marketing Expenses Bank charges Car maint…" at bounding box center [481, 143] width 138 height 20
select select "19850"
click at [412, 133] on select "Select Advance Salary Advertising and Marketing Expenses Bank charges Car maint…" at bounding box center [481, 143] width 138 height 20
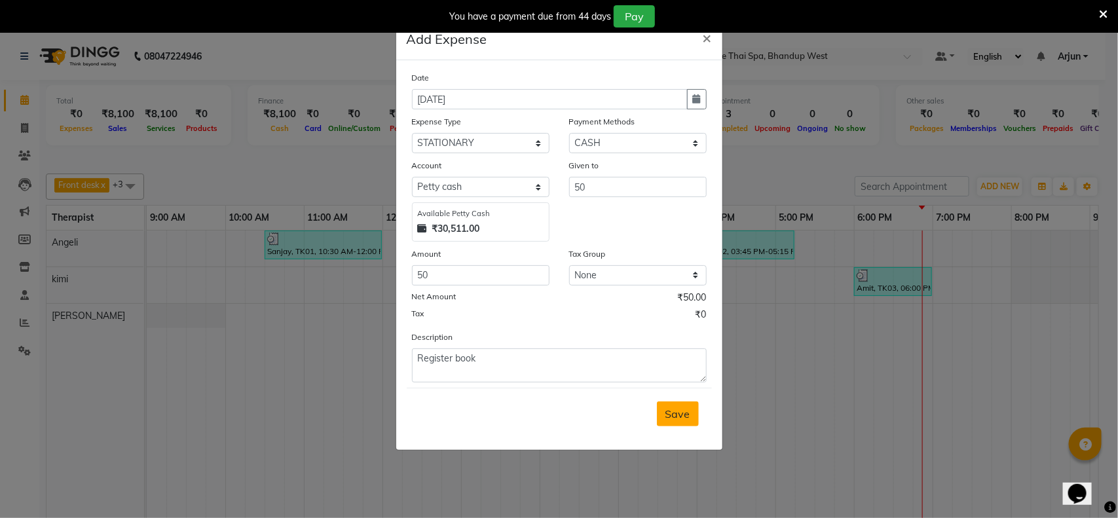
click at [662, 415] on button "Save" at bounding box center [678, 414] width 42 height 25
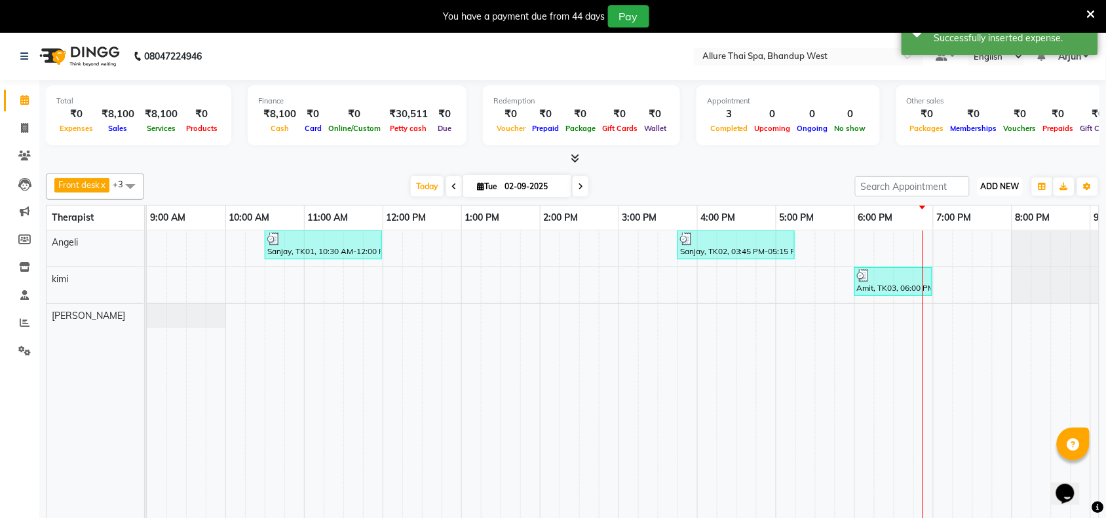
click at [1004, 187] on span "ADD NEW" at bounding box center [1000, 186] width 39 height 10
click at [951, 248] on link "Add Expense" at bounding box center [971, 245] width 104 height 17
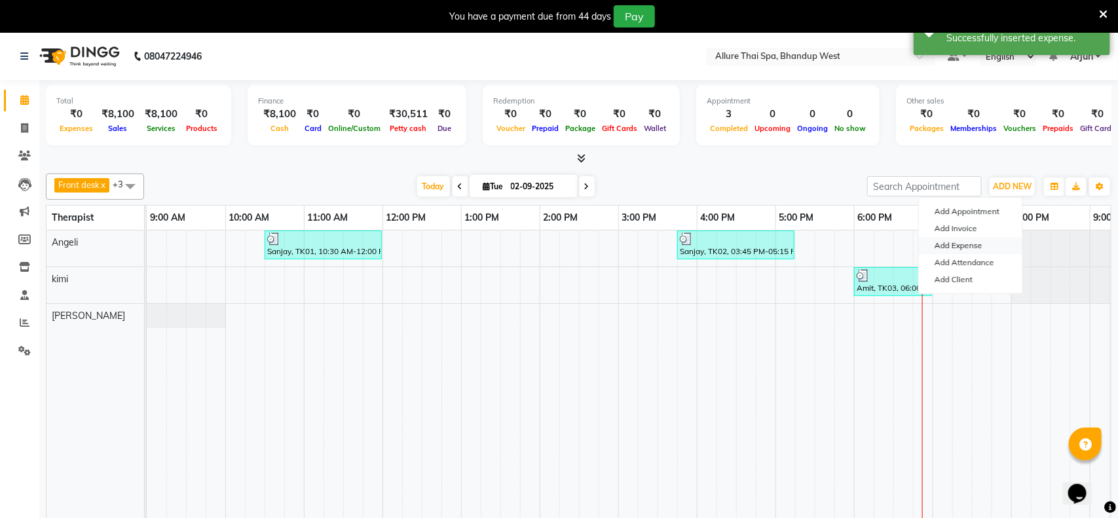
select select "1"
select select "7731"
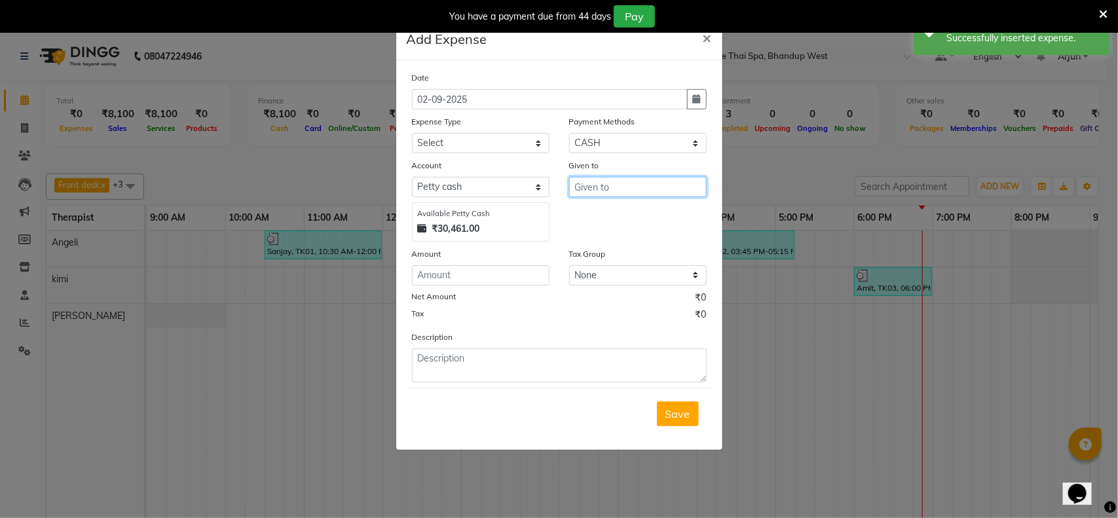
click at [644, 189] on input "text" at bounding box center [638, 187] width 138 height 20
type input "140"
click at [499, 284] on input "number" at bounding box center [481, 275] width 138 height 20
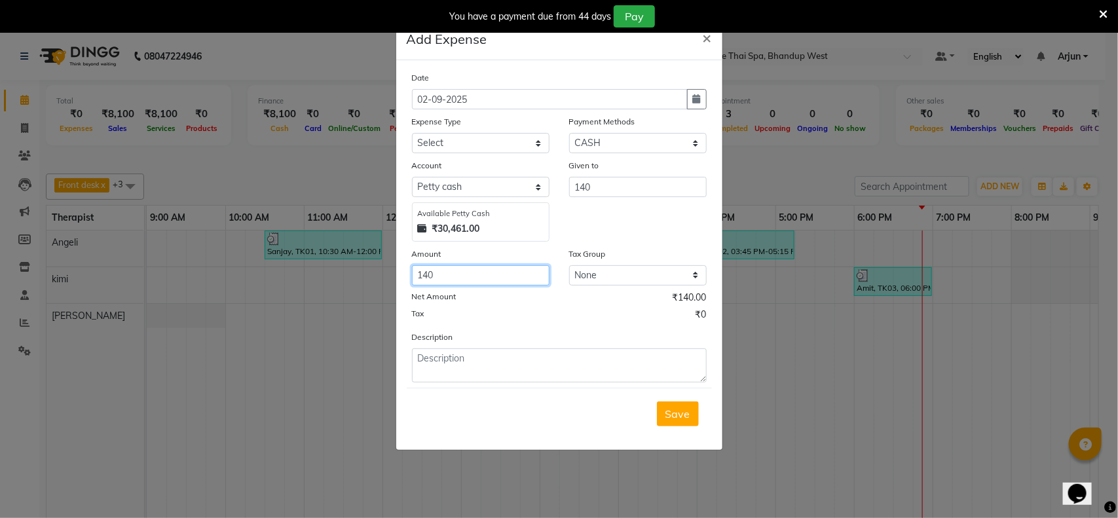
type input "140"
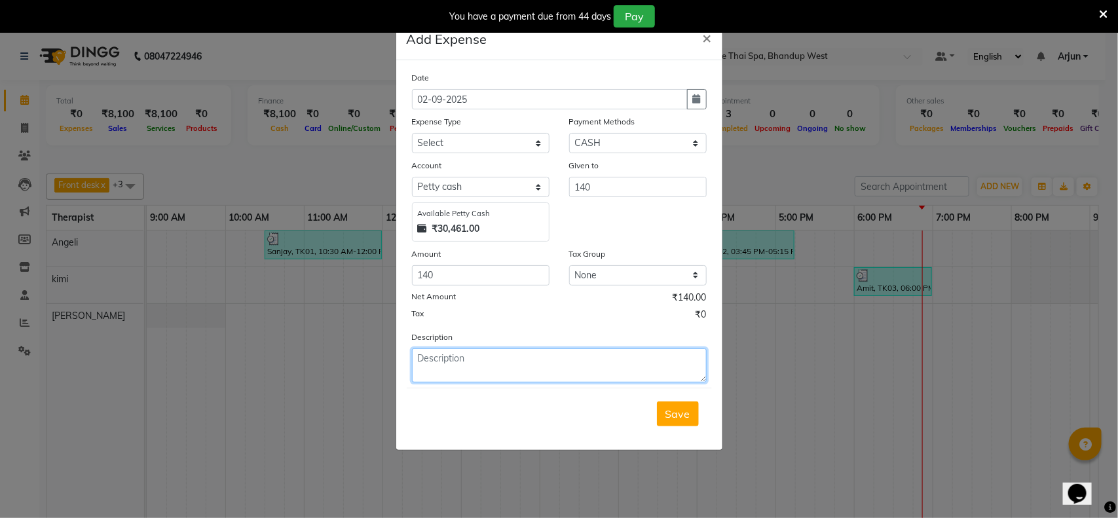
click at [467, 358] on textarea at bounding box center [559, 366] width 295 height 34
click at [475, 359] on textarea "Blub" at bounding box center [559, 366] width 295 height 34
type textarea "Blub 02 & coffee"
click at [670, 415] on span "Save" at bounding box center [678, 413] width 25 height 13
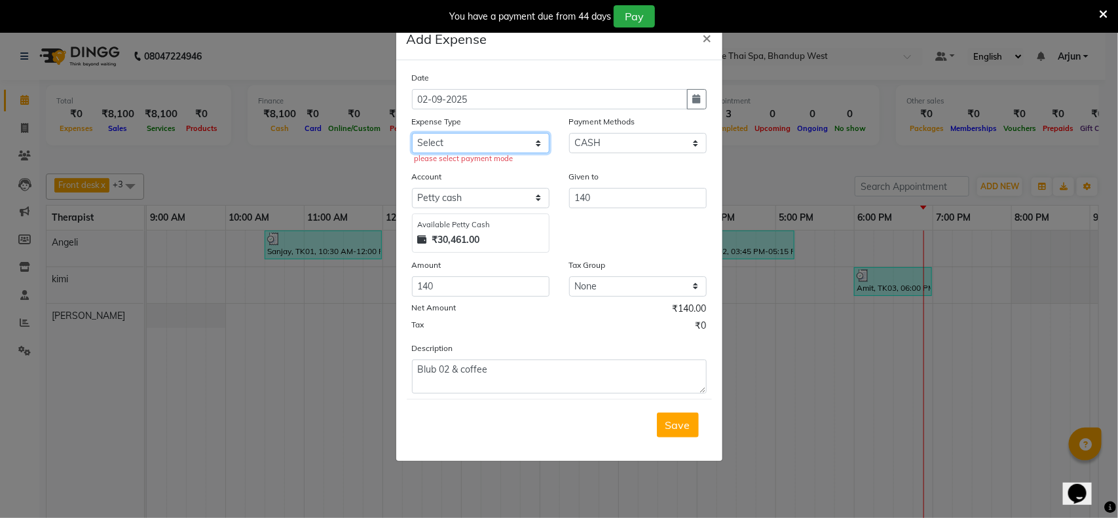
click at [536, 146] on select "Select Advance Salary Advertising and Marketing Expenses Bank charges Car maint…" at bounding box center [481, 143] width 138 height 20
select select "19824"
click at [412, 133] on select "Select Advance Salary Advertising and Marketing Expenses Bank charges Car maint…" at bounding box center [481, 143] width 138 height 20
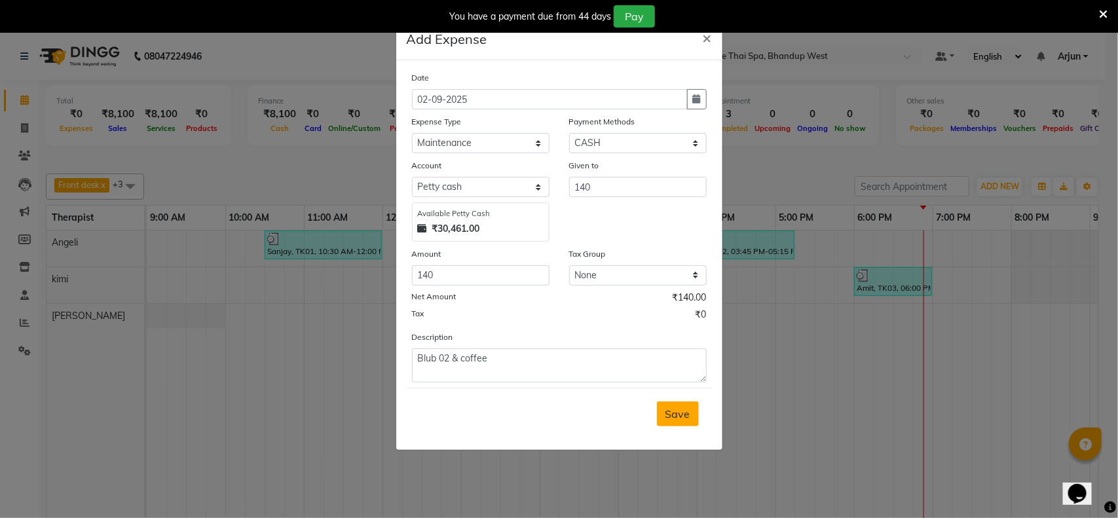
click at [673, 408] on span "Save" at bounding box center [678, 413] width 25 height 13
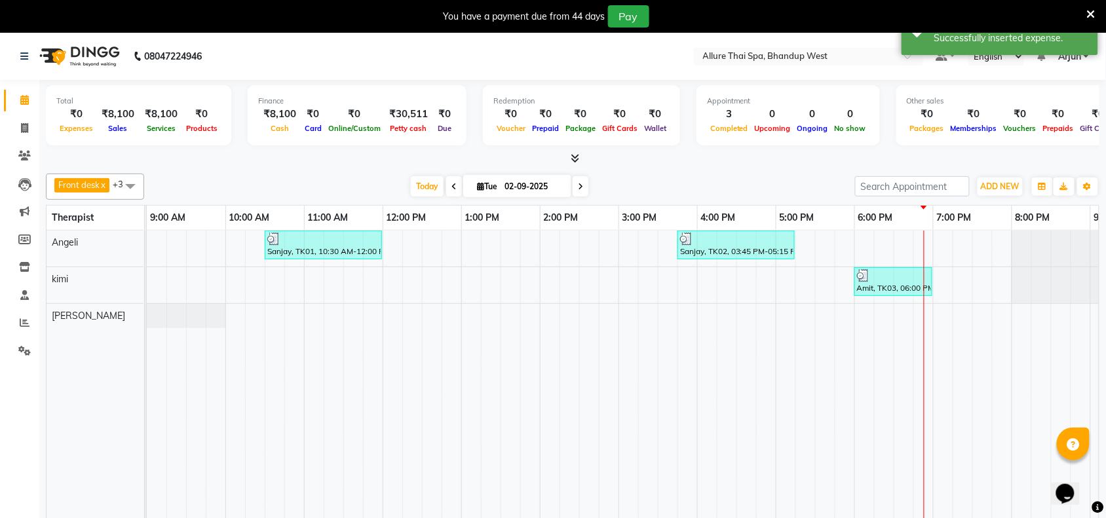
click at [64, 118] on div "₹0" at bounding box center [76, 114] width 40 height 15
click at [76, 119] on div "₹0" at bounding box center [76, 114] width 40 height 15
click at [16, 118] on link "Invoice" at bounding box center [19, 129] width 31 height 22
select select "service"
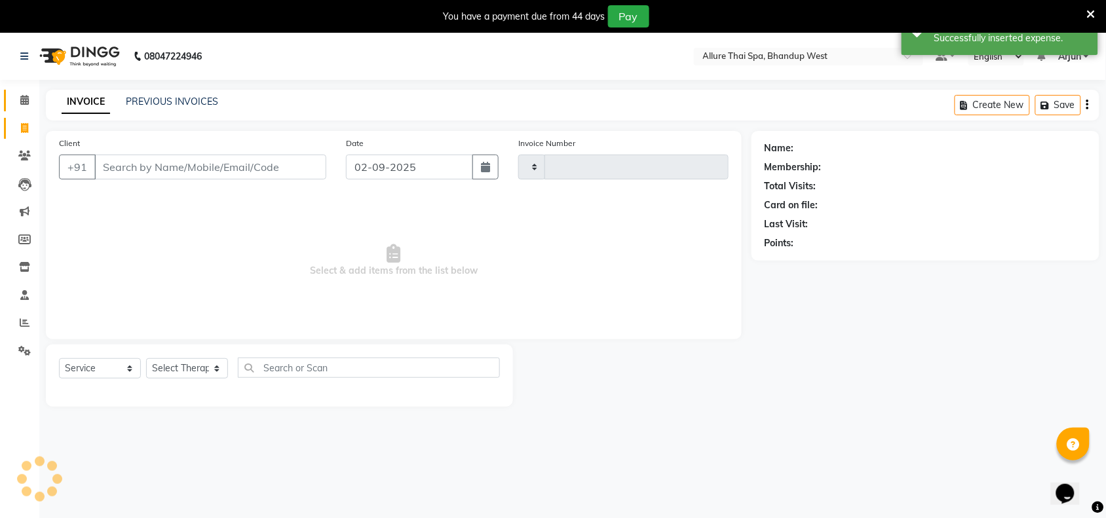
type input "0285"
select select "8527"
click at [17, 97] on span at bounding box center [24, 100] width 23 height 15
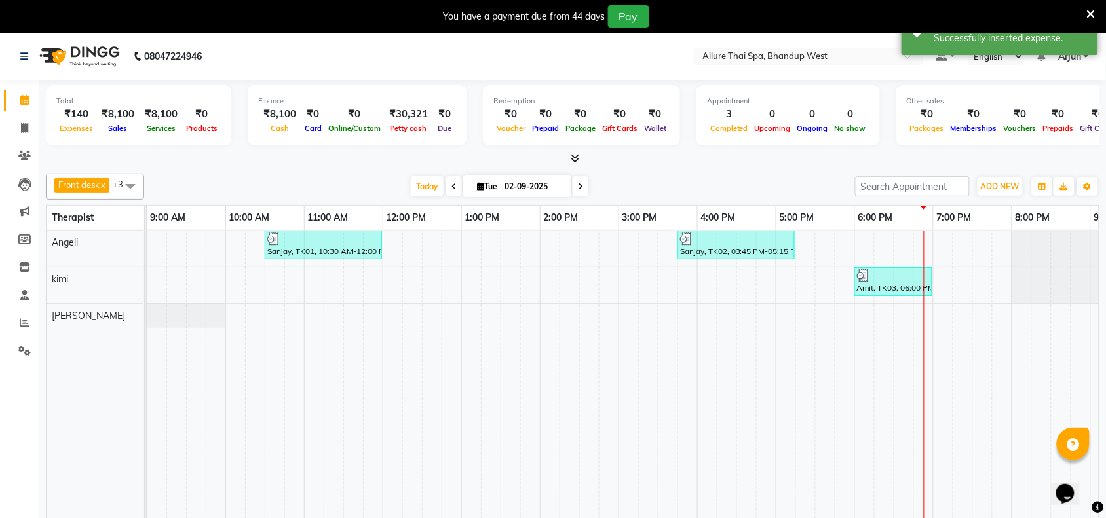
click at [251, 189] on div "[DATE] [DATE]" at bounding box center [500, 187] width 698 height 20
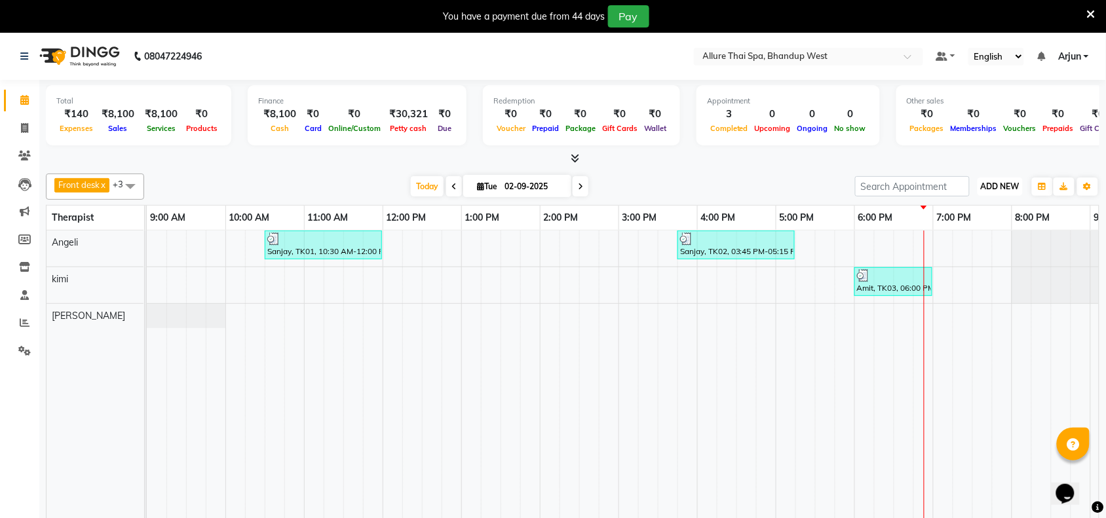
click at [1000, 191] on span "ADD NEW" at bounding box center [1000, 186] width 39 height 10
click at [965, 214] on button "Add Appointment" at bounding box center [971, 211] width 104 height 17
select select "tentative"
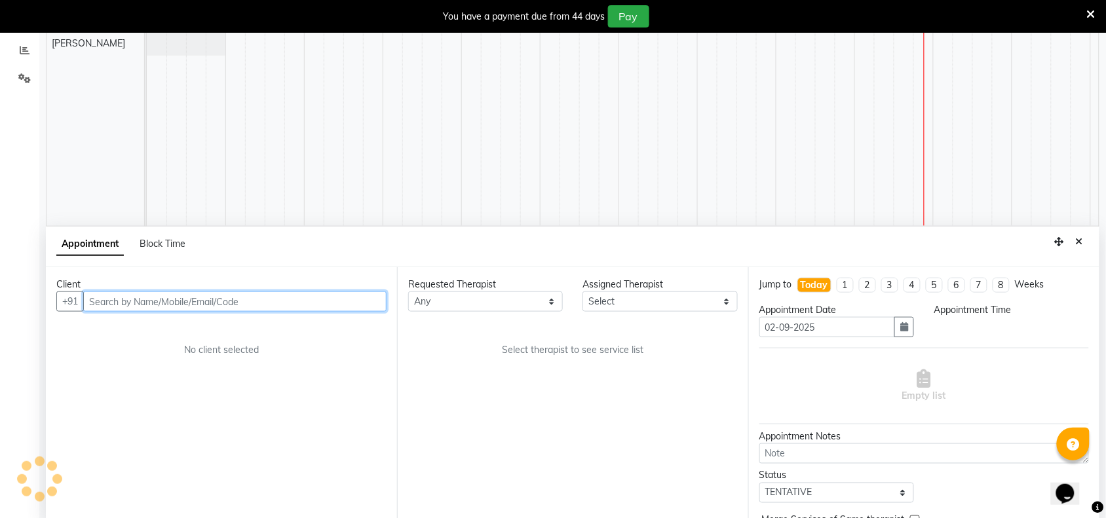
select select "600"
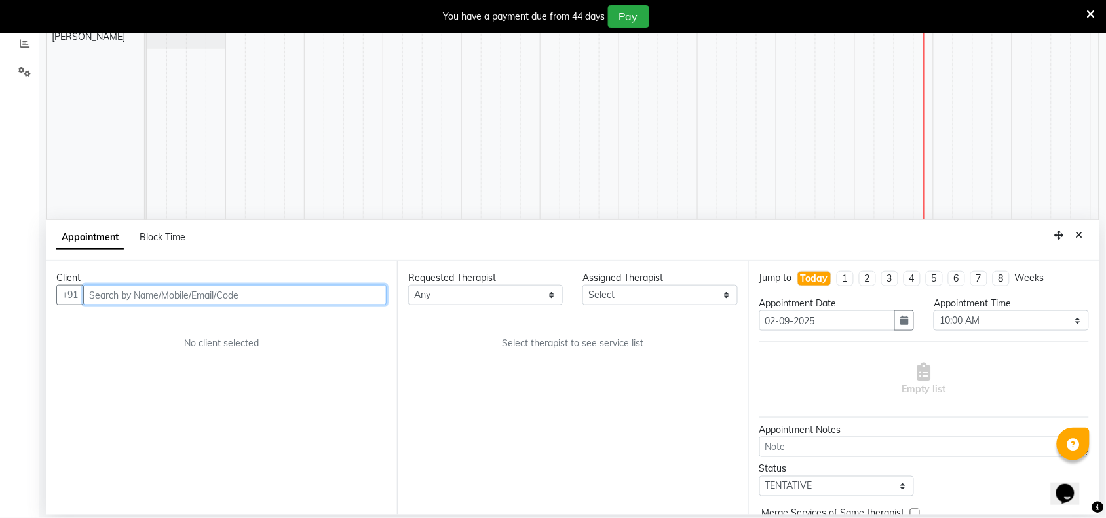
click at [289, 299] on input "text" at bounding box center [234, 295] width 303 height 20
paste input "9967217849"
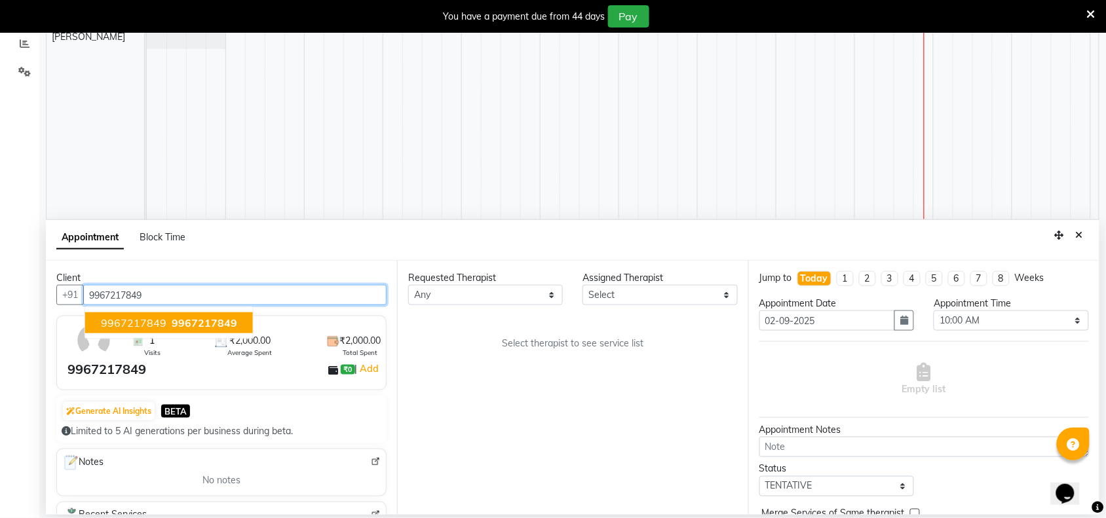
click at [224, 326] on span "9967217849" at bounding box center [205, 322] width 66 height 13
type input "9967217849"
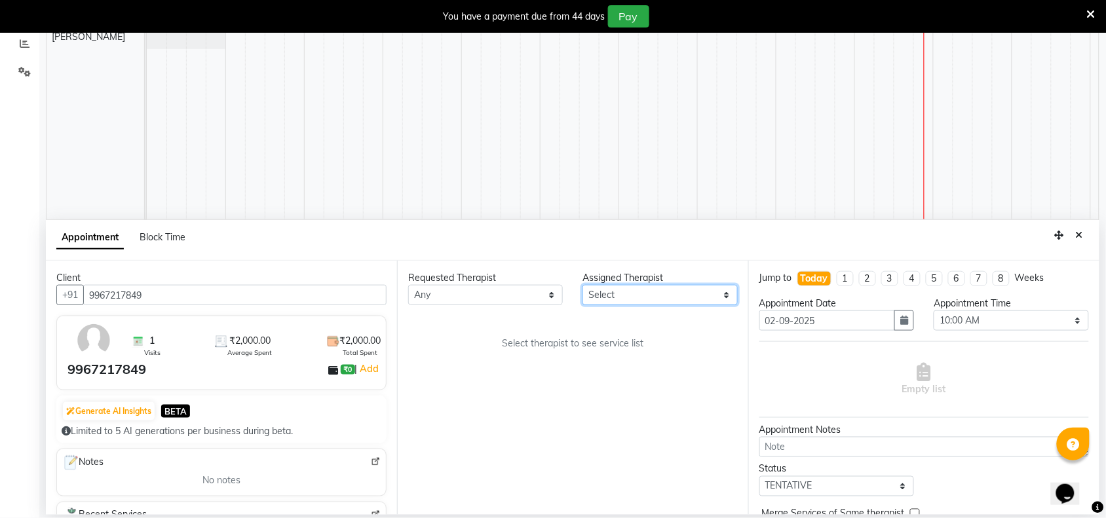
drag, startPoint x: 719, startPoint y: 295, endPoint x: 709, endPoint y: 298, distance: 11.0
click at [719, 295] on select "Select [PERSON_NAME] [PERSON_NAME]" at bounding box center [659, 295] width 155 height 20
select select "89385"
click at [583, 285] on select "Select [PERSON_NAME] [PERSON_NAME]" at bounding box center [659, 295] width 155 height 20
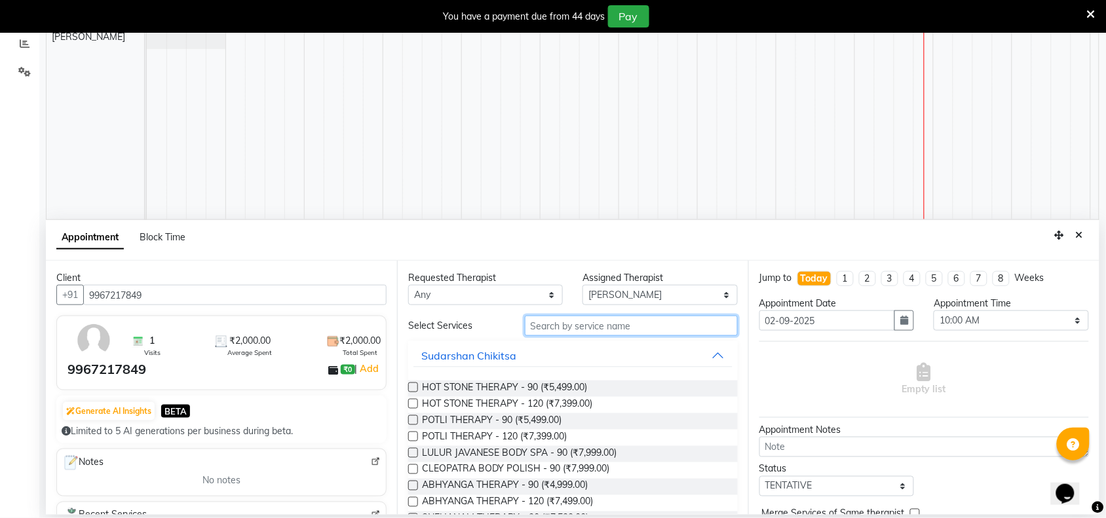
click at [587, 328] on input "text" at bounding box center [631, 326] width 213 height 20
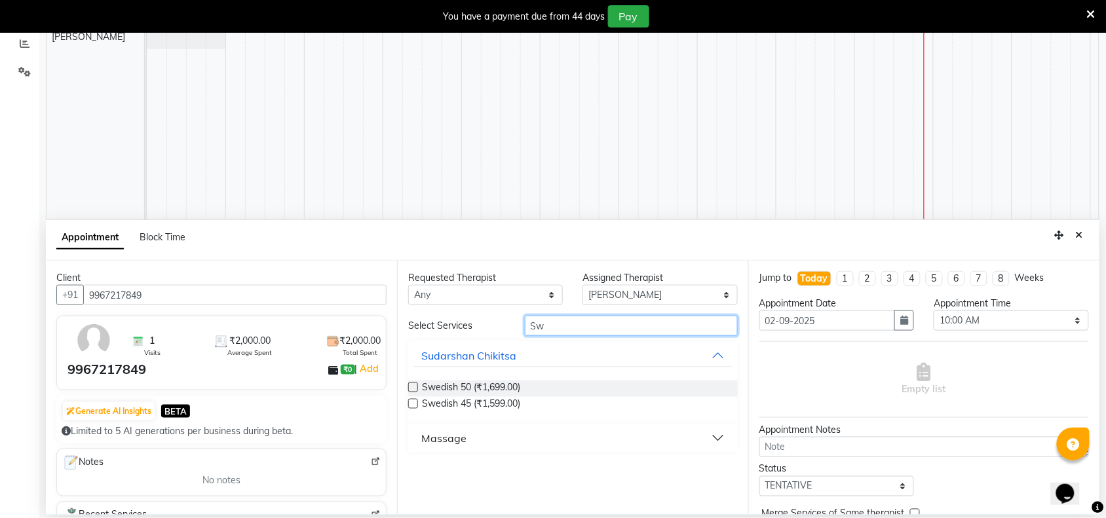
type input "Sw"
click at [715, 440] on button "Massage" at bounding box center [572, 438] width 319 height 24
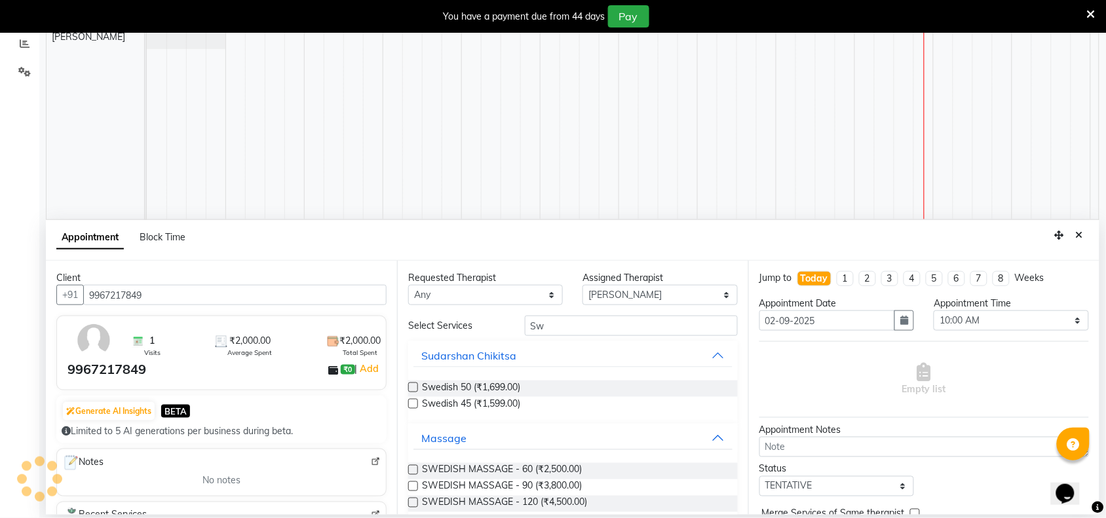
click at [590, 468] on div "SWEDISH MASSAGE - 60 (₹2,500.00)" at bounding box center [573, 471] width 330 height 16
click at [541, 468] on span "SWEDISH MASSAGE - 60 (₹2,500.00)" at bounding box center [502, 471] width 160 height 16
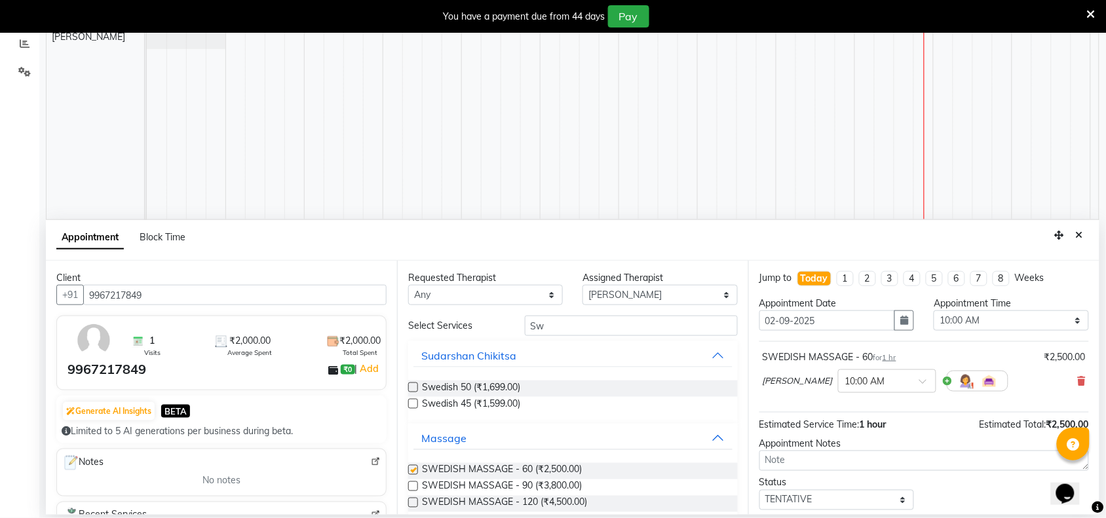
checkbox input "false"
click at [1063, 328] on select "Select 10:00 AM 10:15 AM 10:30 AM 10:45 AM 11:00 AM 11:15 AM 11:30 AM 11:45 AM …" at bounding box center [1011, 321] width 155 height 20
select select "1125"
click at [934, 311] on select "Select 10:00 AM 10:15 AM 10:30 AM 10:45 AM 11:00 AM 11:15 AM 11:30 AM 11:45 AM …" at bounding box center [1011, 321] width 155 height 20
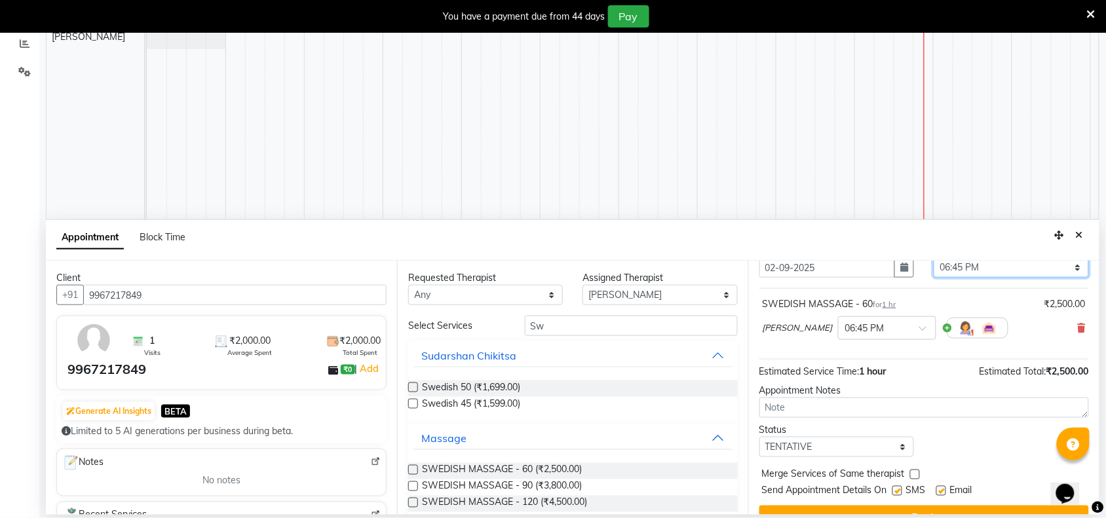
scroll to position [79, 0]
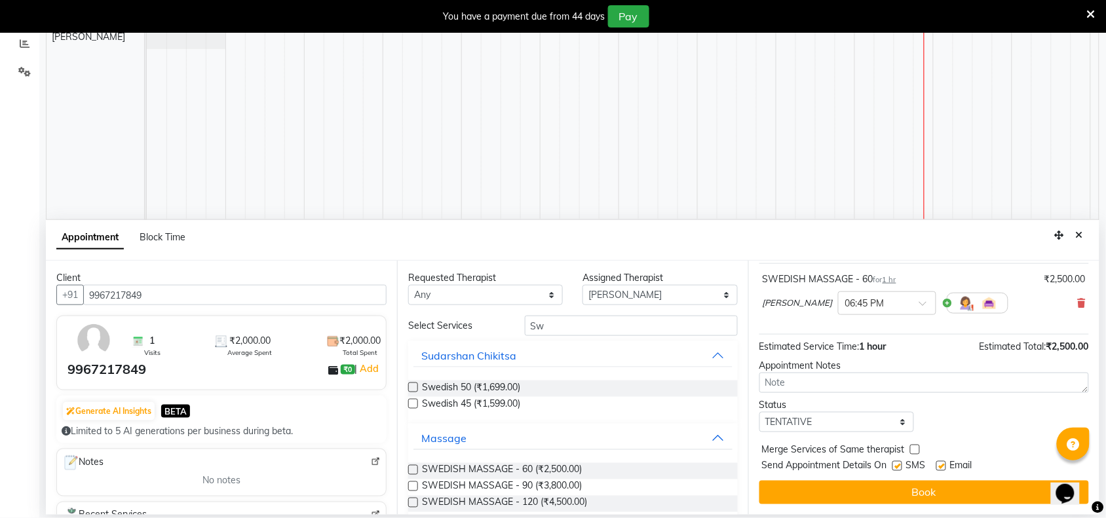
click at [903, 463] on div "SMS" at bounding box center [914, 467] width 44 height 16
click at [898, 476] on div at bounding box center [896, 469] width 9 height 14
click at [898, 466] on label at bounding box center [897, 466] width 10 height 10
click at [898, 466] on input "checkbox" at bounding box center [896, 467] width 9 height 9
checkbox input "false"
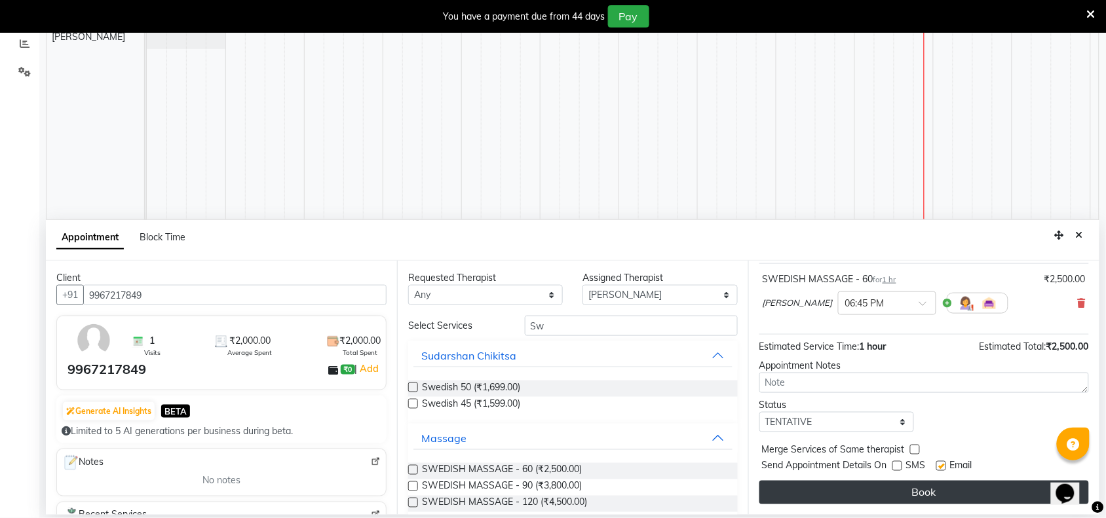
click at [903, 499] on button "Book" at bounding box center [924, 493] width 330 height 24
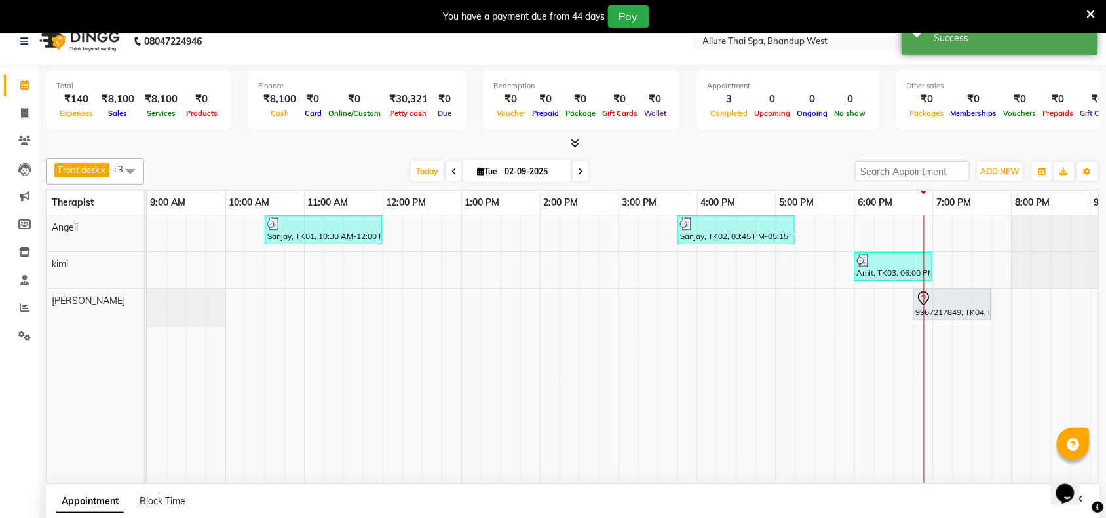
scroll to position [0, 0]
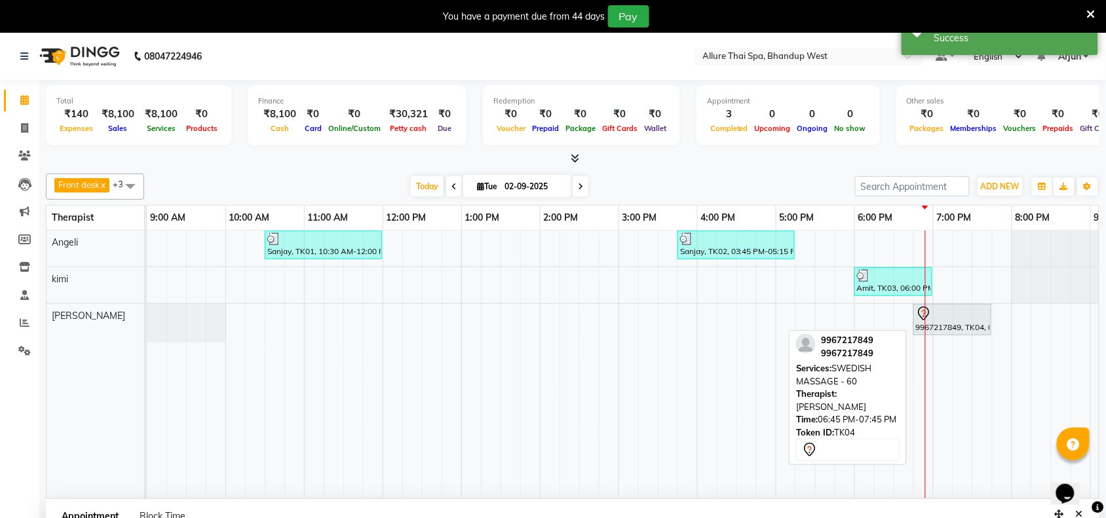
click at [951, 315] on div at bounding box center [952, 314] width 73 height 16
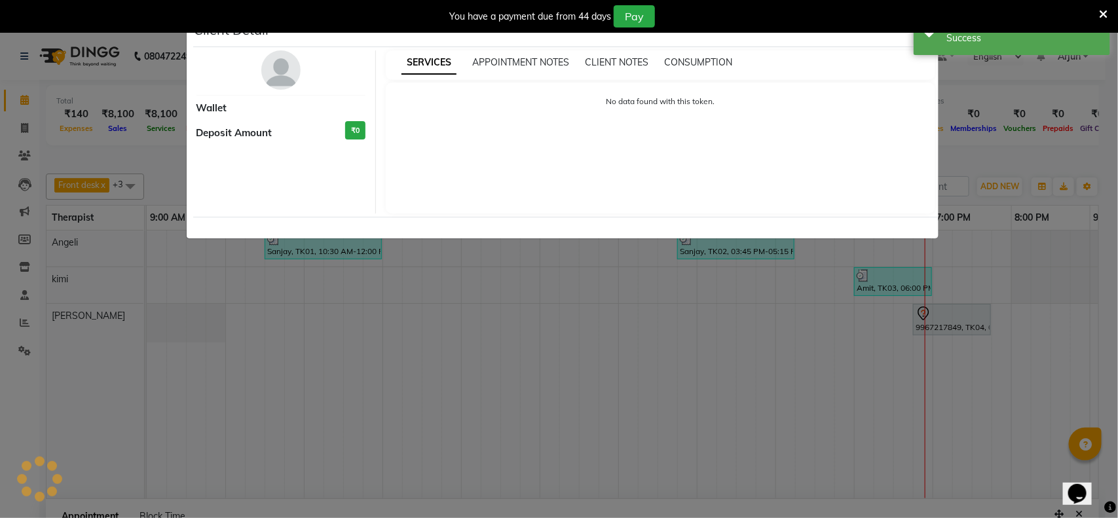
select select "7"
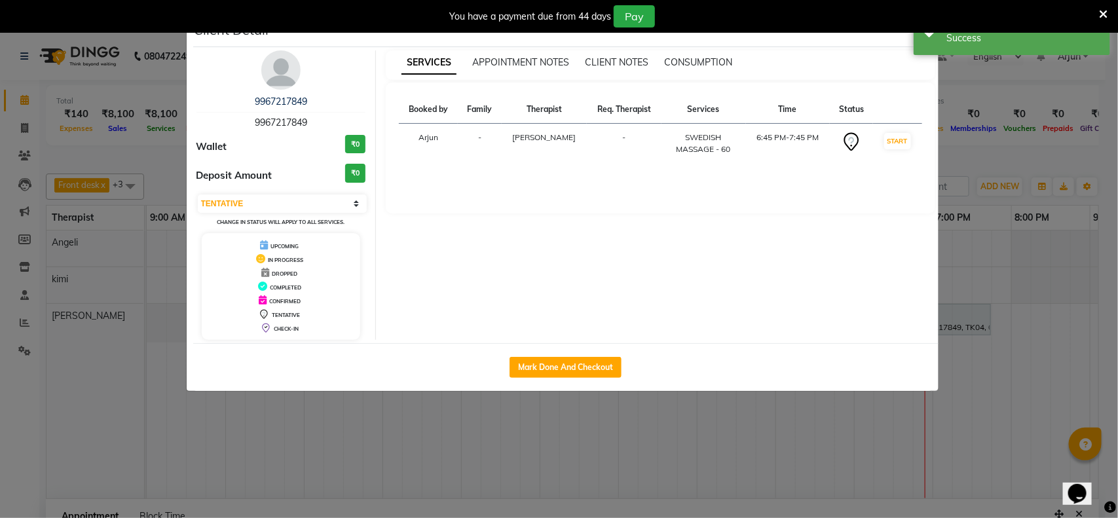
drag, startPoint x: 286, startPoint y: 126, endPoint x: 364, endPoint y: 54, distance: 106.6
click at [364, 54] on div "9967217849 9967217849 Wallet ₹0 Deposit Amount ₹0 Select IN SERVICE CONFIRMED T…" at bounding box center [282, 195] width 190 height 290
click at [1024, 246] on ngb-modal-window "Client Detail 9967217849 9967217849 Wallet ₹0 Deposit Amount ₹0 Select IN SERVI…" at bounding box center [559, 259] width 1118 height 518
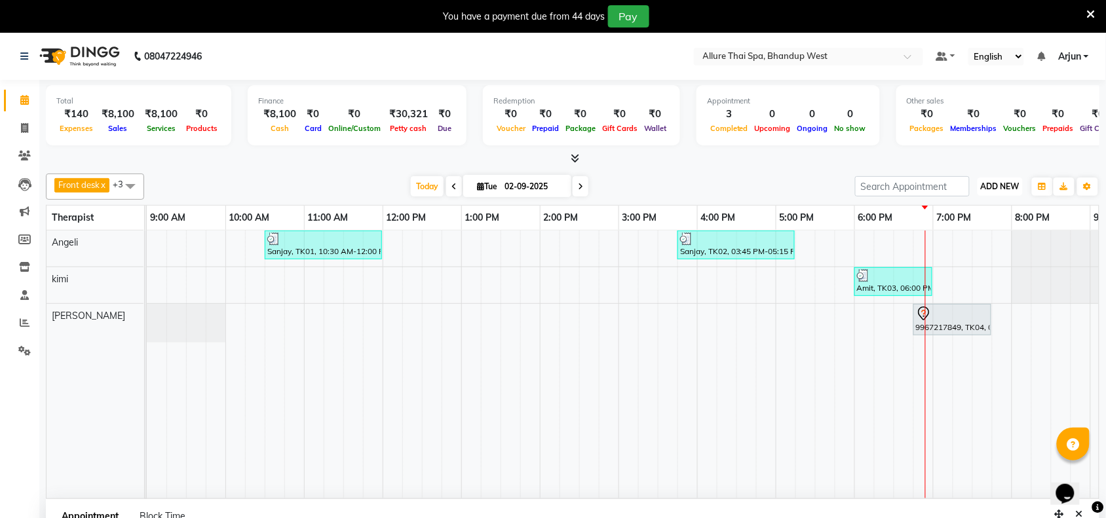
click at [994, 183] on span "ADD NEW" at bounding box center [1000, 186] width 39 height 10
click at [983, 214] on button "Add Appointment" at bounding box center [971, 211] width 104 height 17
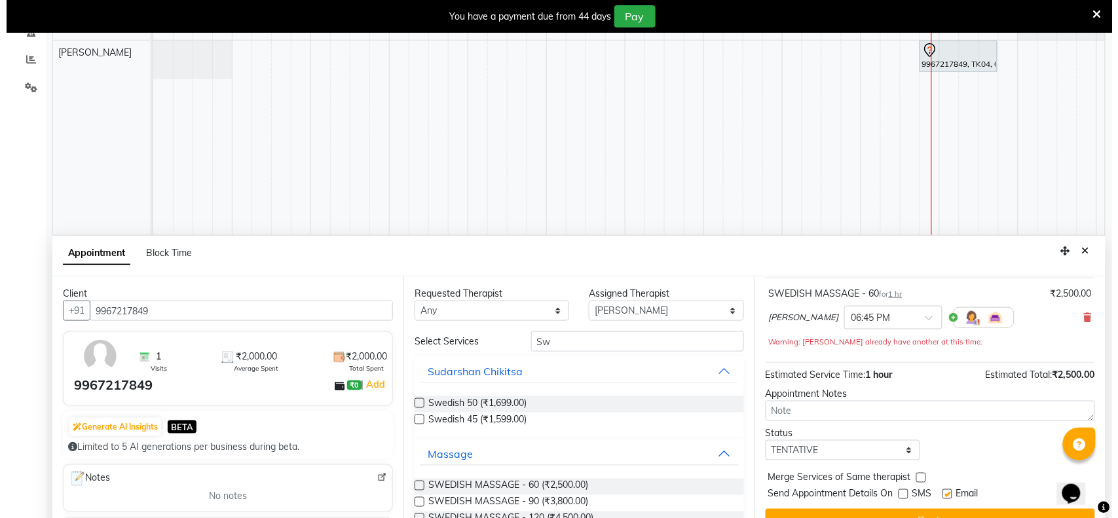
scroll to position [279, 0]
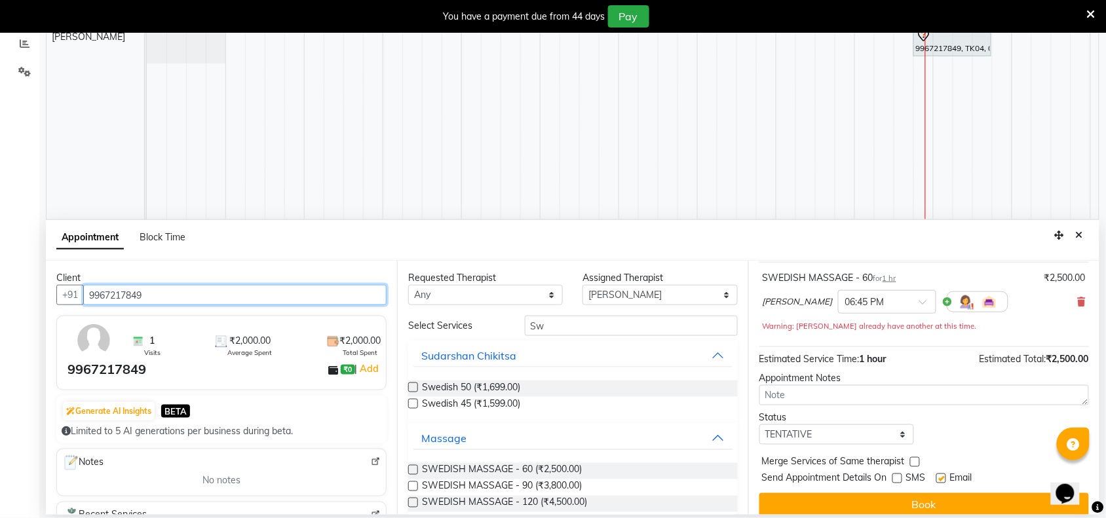
click at [357, 295] on input "9967217849" at bounding box center [234, 295] width 303 height 20
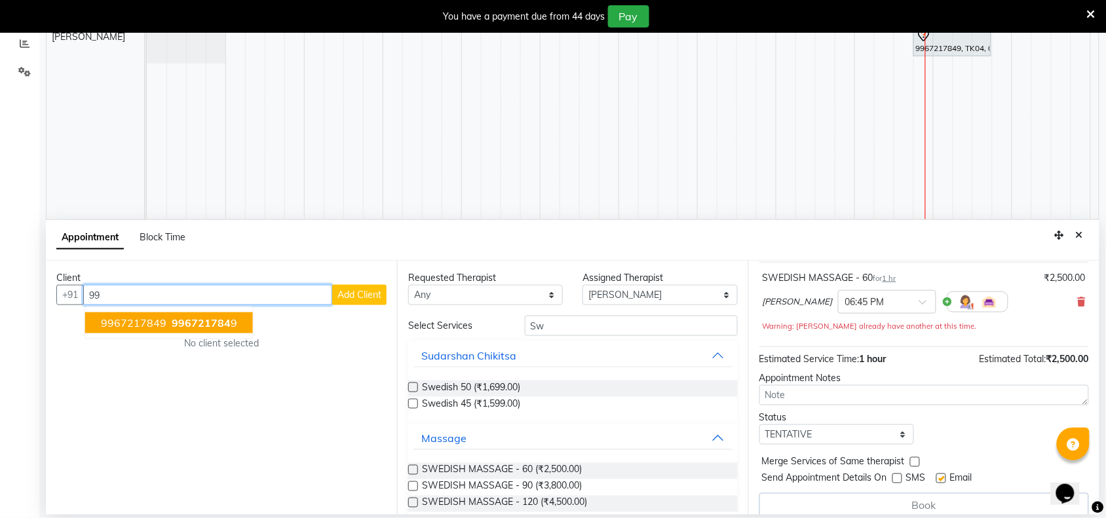
type input "9"
type input "[PERSON_NAME]"
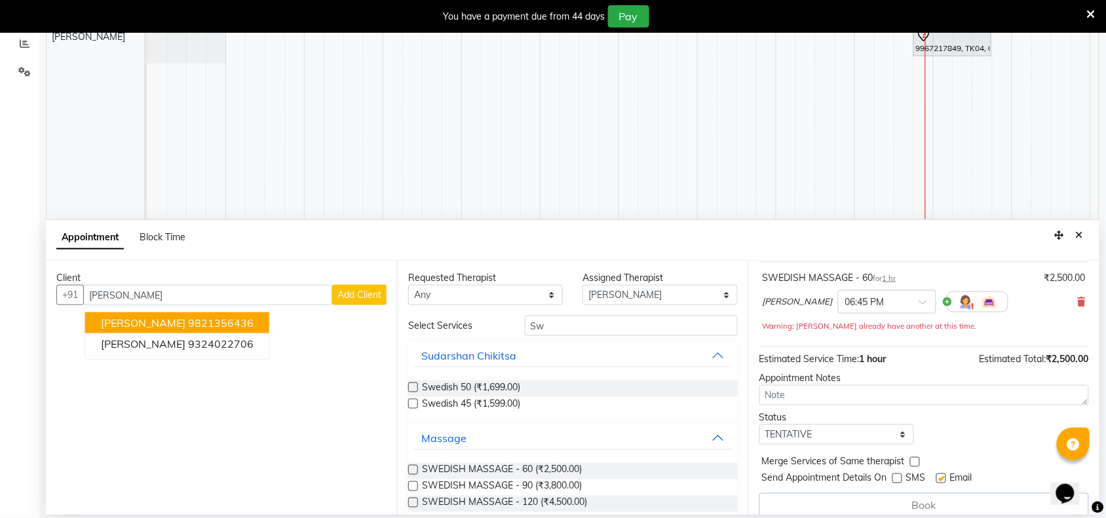
click at [358, 296] on span "Add Client" at bounding box center [359, 295] width 44 height 12
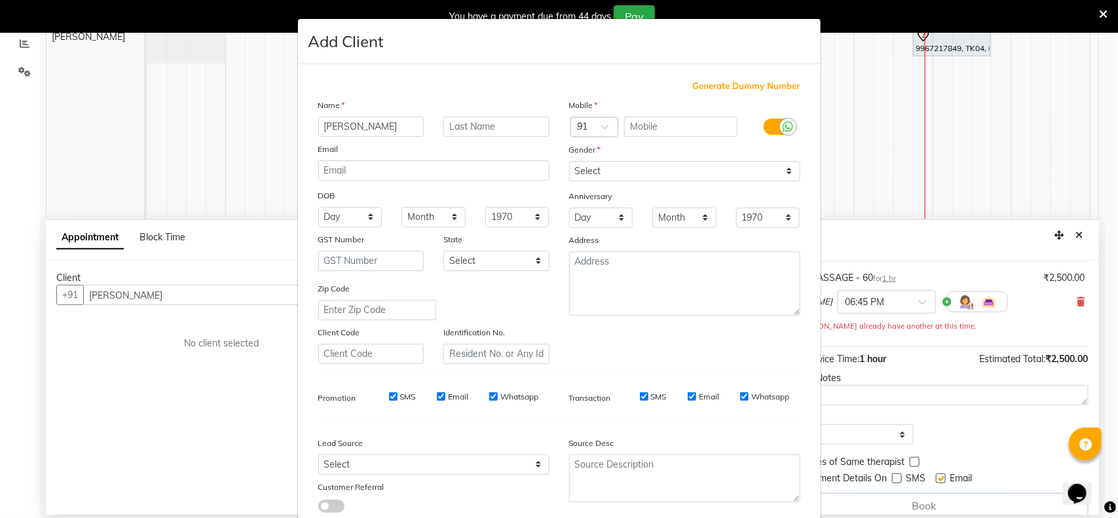
click at [727, 92] on span "Generate Dummy Number" at bounding box center [746, 86] width 107 height 13
type input "1378100000020"
checkbox input "false"
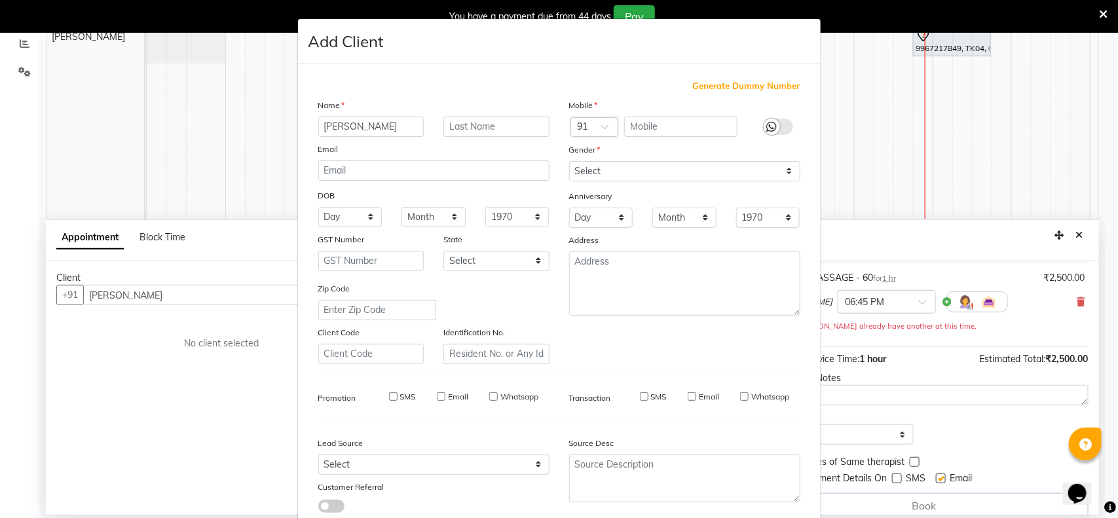
checkbox input "false"
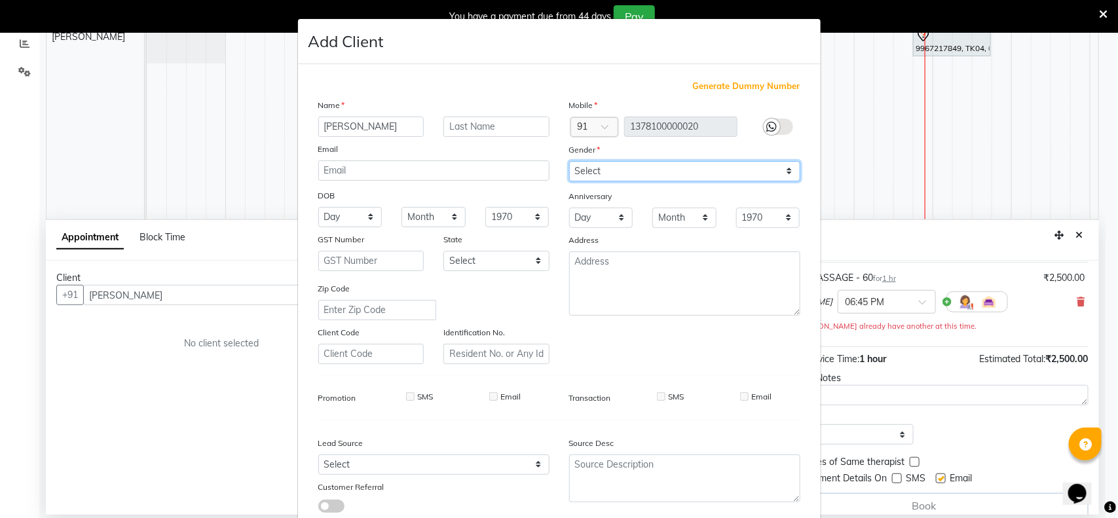
drag, startPoint x: 784, startPoint y: 170, endPoint x: 760, endPoint y: 170, distance: 24.2
click at [784, 170] on select "Select [DEMOGRAPHIC_DATA] [DEMOGRAPHIC_DATA] Other Prefer Not To Say" at bounding box center [684, 171] width 231 height 20
select select "[DEMOGRAPHIC_DATA]"
click at [569, 161] on select "Select [DEMOGRAPHIC_DATA] [DEMOGRAPHIC_DATA] Other Prefer Not To Say" at bounding box center [684, 171] width 231 height 20
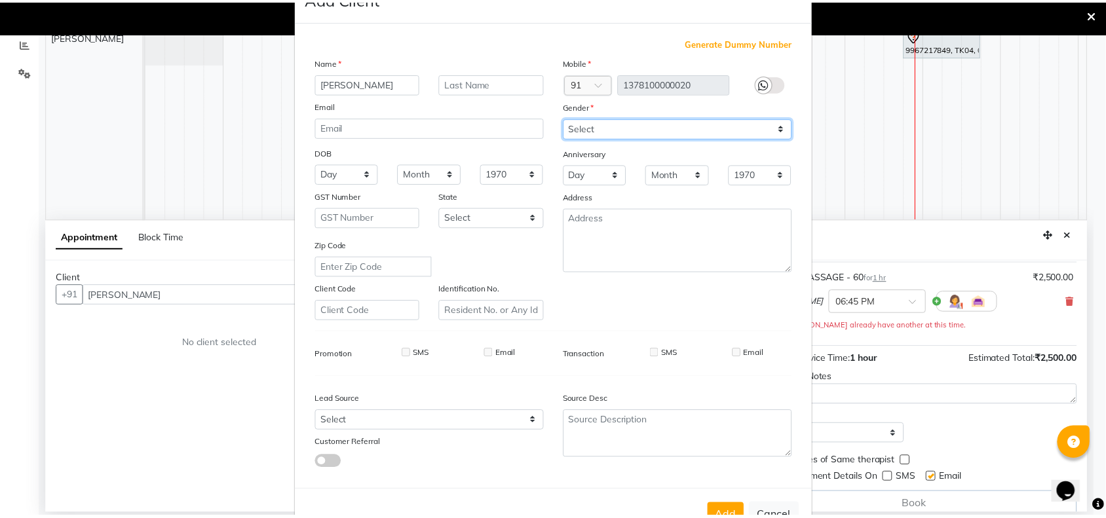
scroll to position [82, 0]
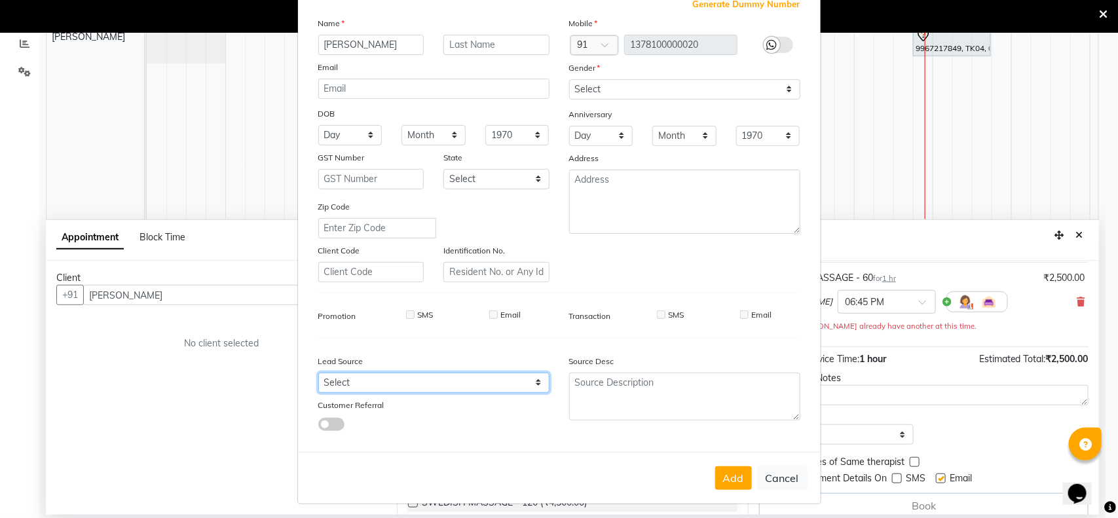
click at [538, 378] on select "Select Walk-in Referral Internet Friend Word of Mouth Advertisement Facebook Ju…" at bounding box center [433, 383] width 231 height 20
select select "55728"
click at [318, 373] on select "Select Walk-in Referral Internet Friend Word of Mouth Advertisement Facebook Ju…" at bounding box center [433, 383] width 231 height 20
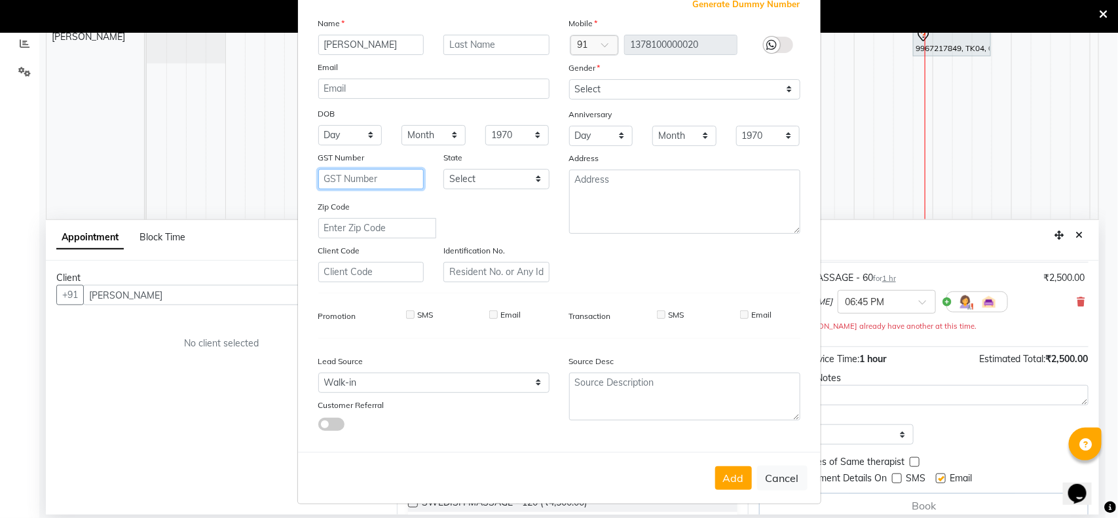
click at [416, 174] on input "text" at bounding box center [371, 179] width 106 height 20
click at [726, 470] on button "Add" at bounding box center [733, 478] width 37 height 24
type input "1378100000020"
select select
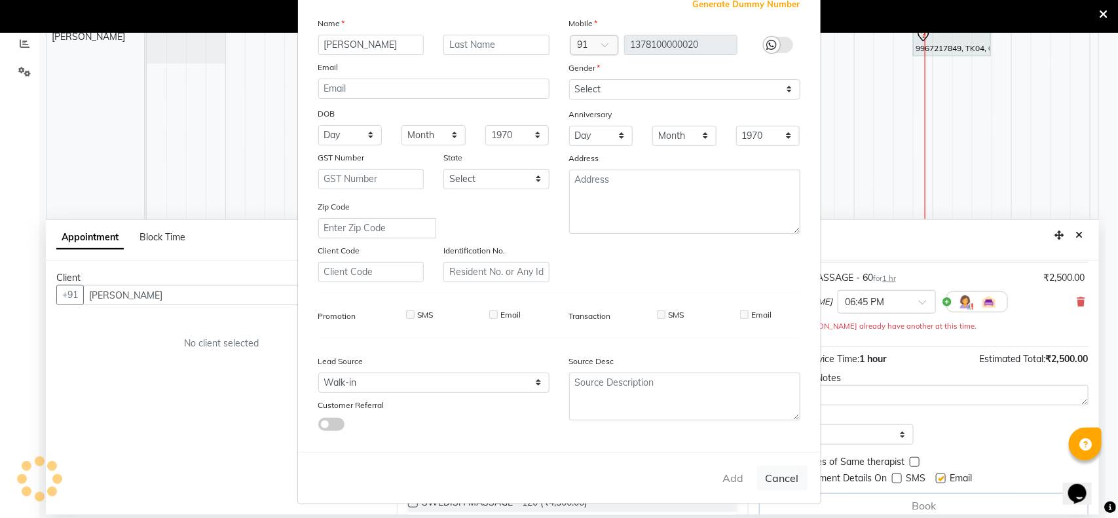
select select
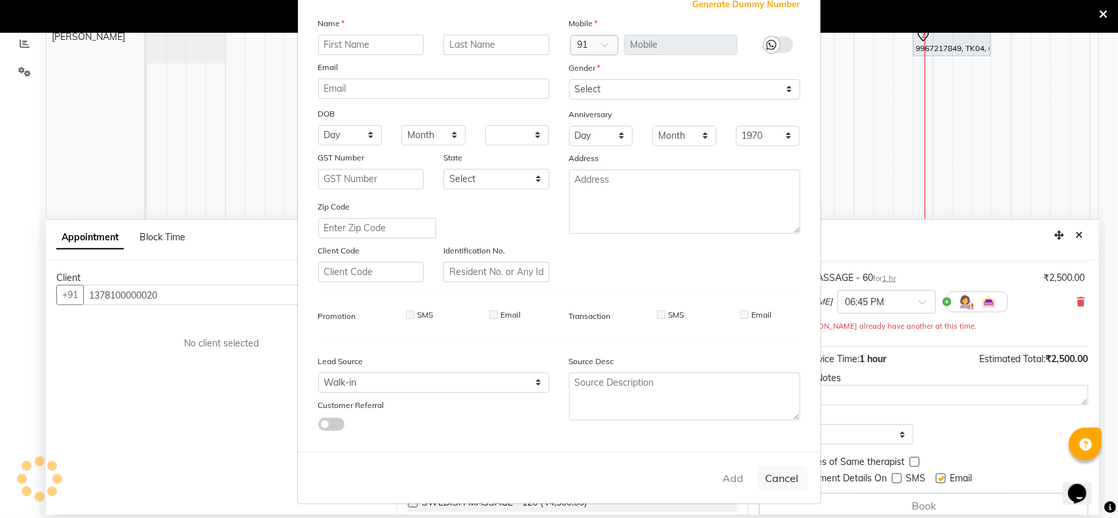
checkbox input "false"
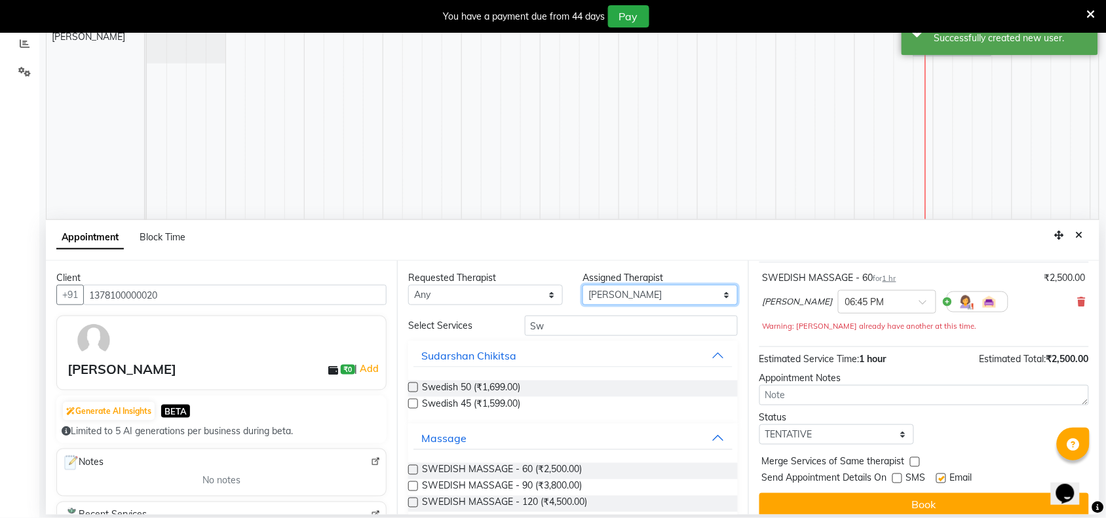
click at [715, 295] on select "Select [PERSON_NAME] [PERSON_NAME]" at bounding box center [659, 295] width 155 height 20
select select "84287"
click at [583, 285] on select "Select [PERSON_NAME] [PERSON_NAME]" at bounding box center [659, 295] width 155 height 20
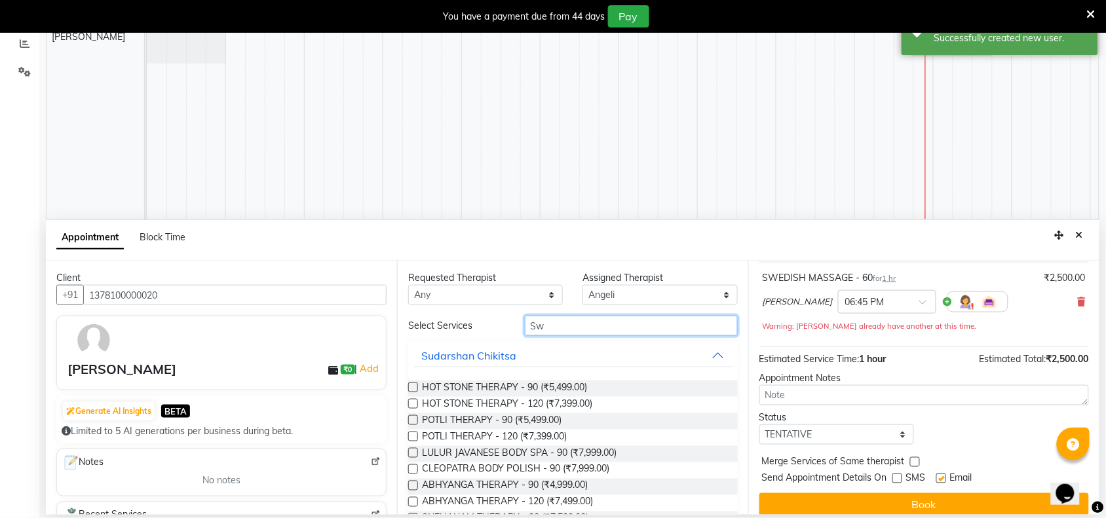
click at [565, 320] on input "Sw" at bounding box center [631, 326] width 213 height 20
type input "S"
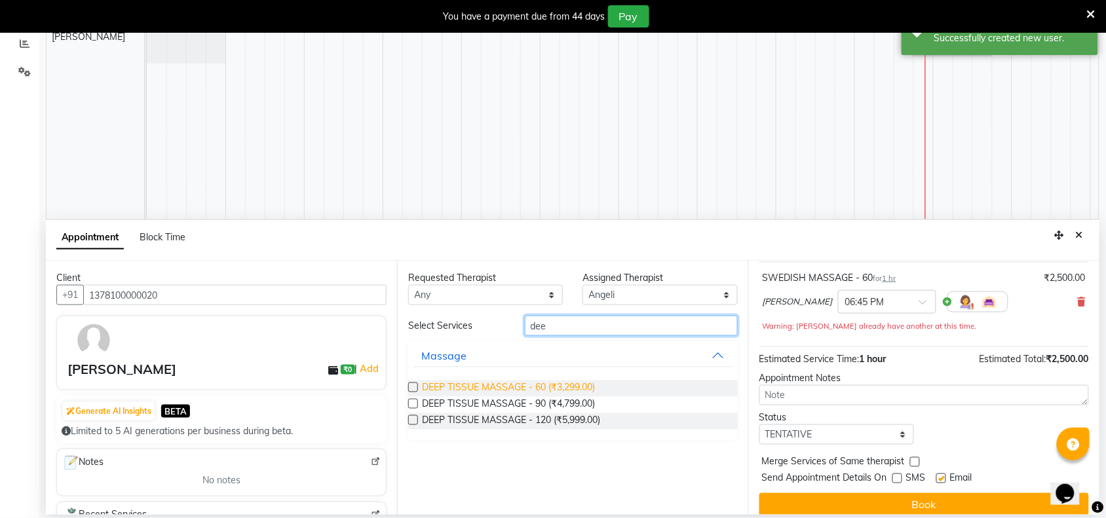
type input "dee"
click at [565, 382] on span "DEEP TISSUE MASSAGE - 60 (₹3,299.00)" at bounding box center [508, 389] width 173 height 16
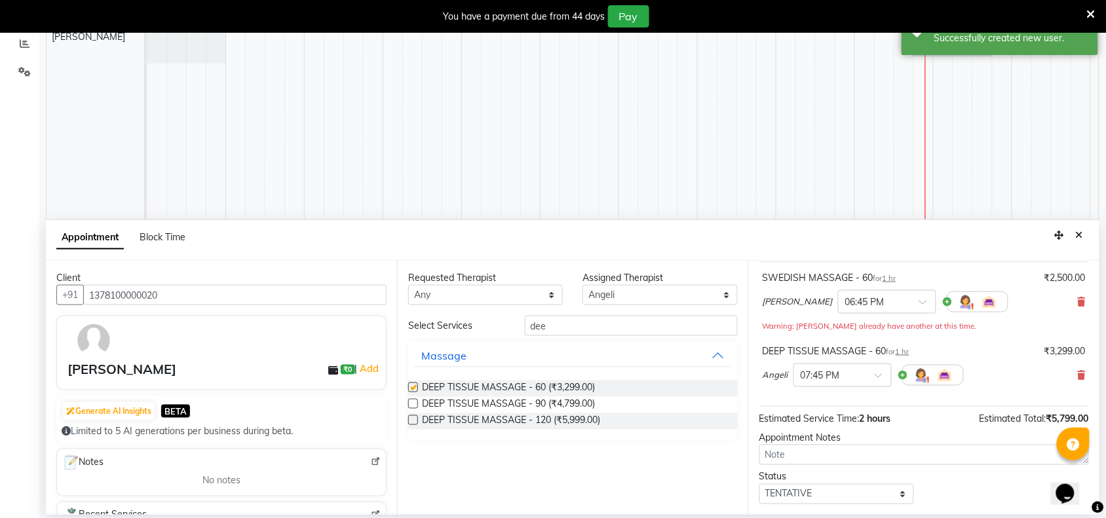
checkbox input "false"
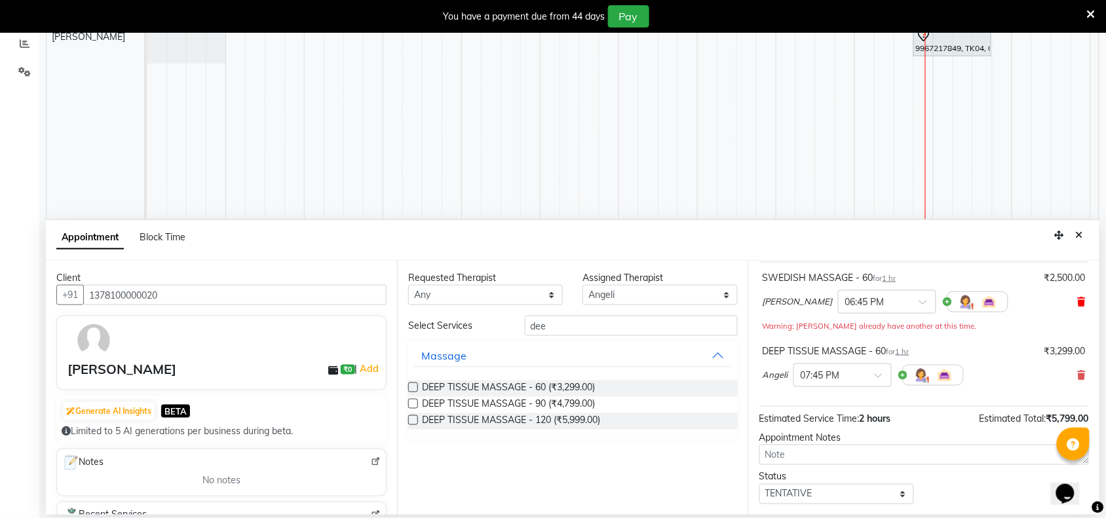
click at [1078, 303] on icon at bounding box center [1082, 301] width 8 height 9
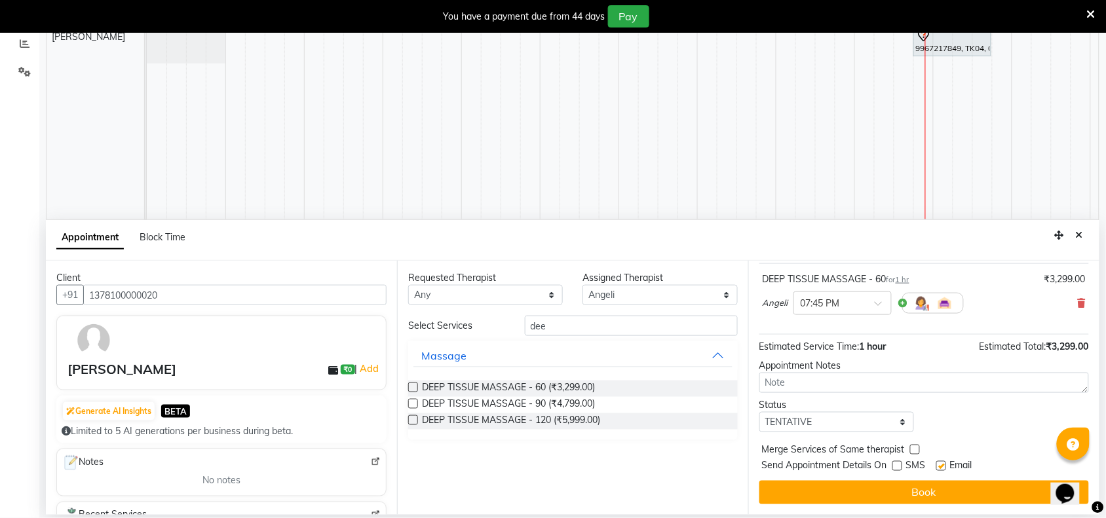
scroll to position [0, 0]
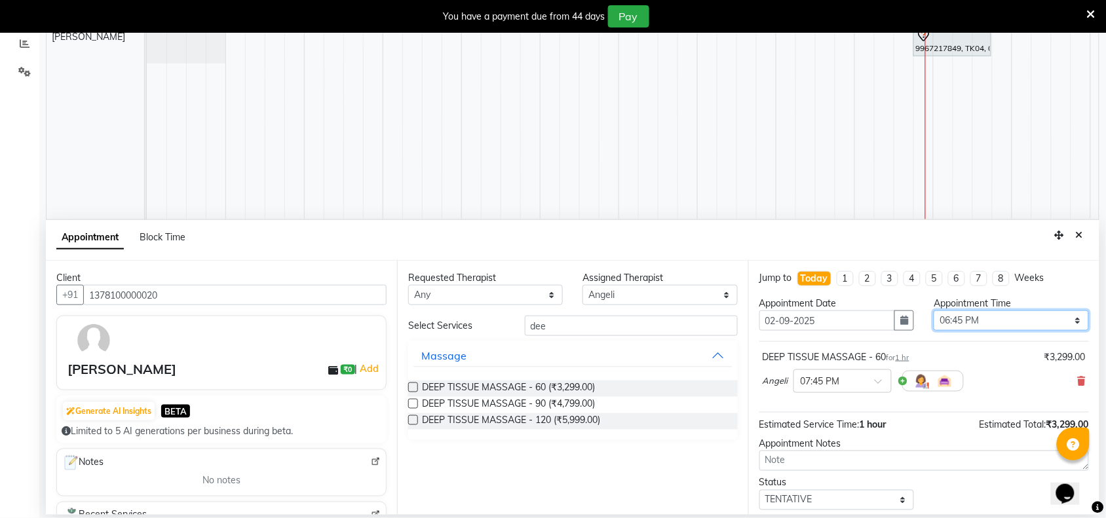
click at [1063, 322] on select "Select 10:00 AM 10:15 AM 10:30 AM 10:45 AM 11:00 AM 11:15 AM 11:30 AM 11:45 AM …" at bounding box center [1011, 321] width 155 height 20
select select "1140"
click at [934, 311] on select "Select 10:00 AM 10:15 AM 10:30 AM 10:45 AM 11:00 AM 11:15 AM 11:30 AM 11:45 AM …" at bounding box center [1011, 321] width 155 height 20
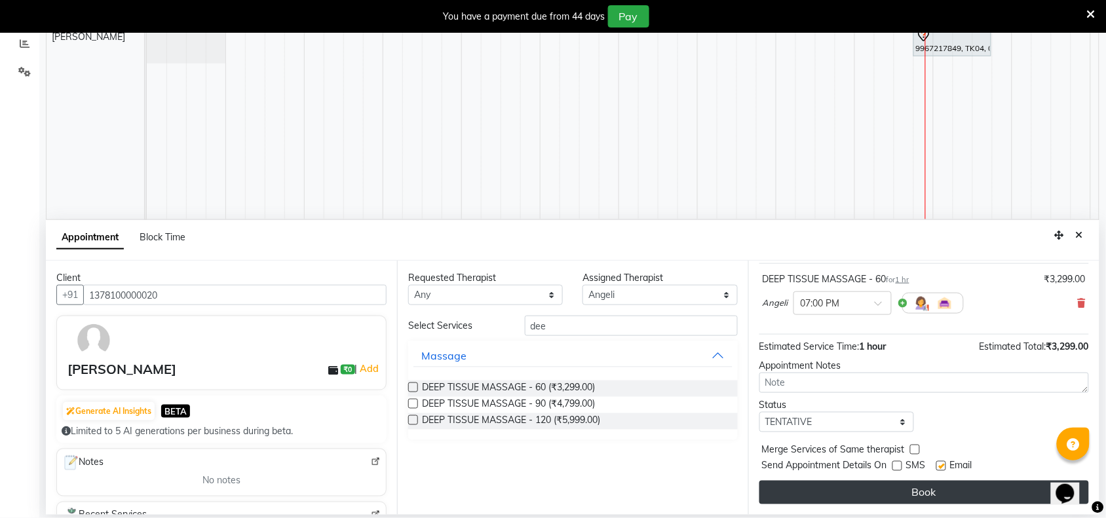
click at [925, 488] on button "Book" at bounding box center [924, 493] width 330 height 24
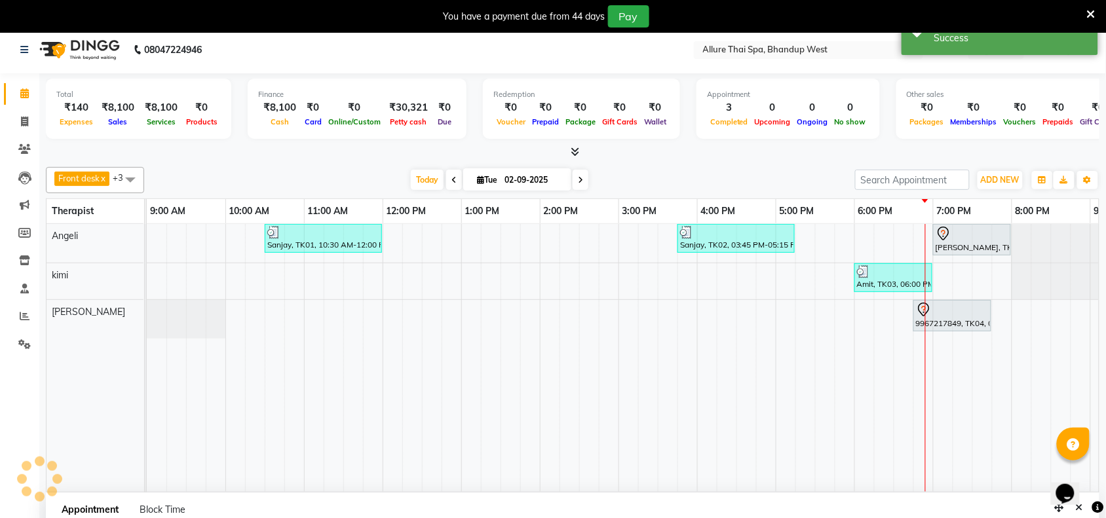
scroll to position [0, 0]
